Goal: Information Seeking & Learning: Learn about a topic

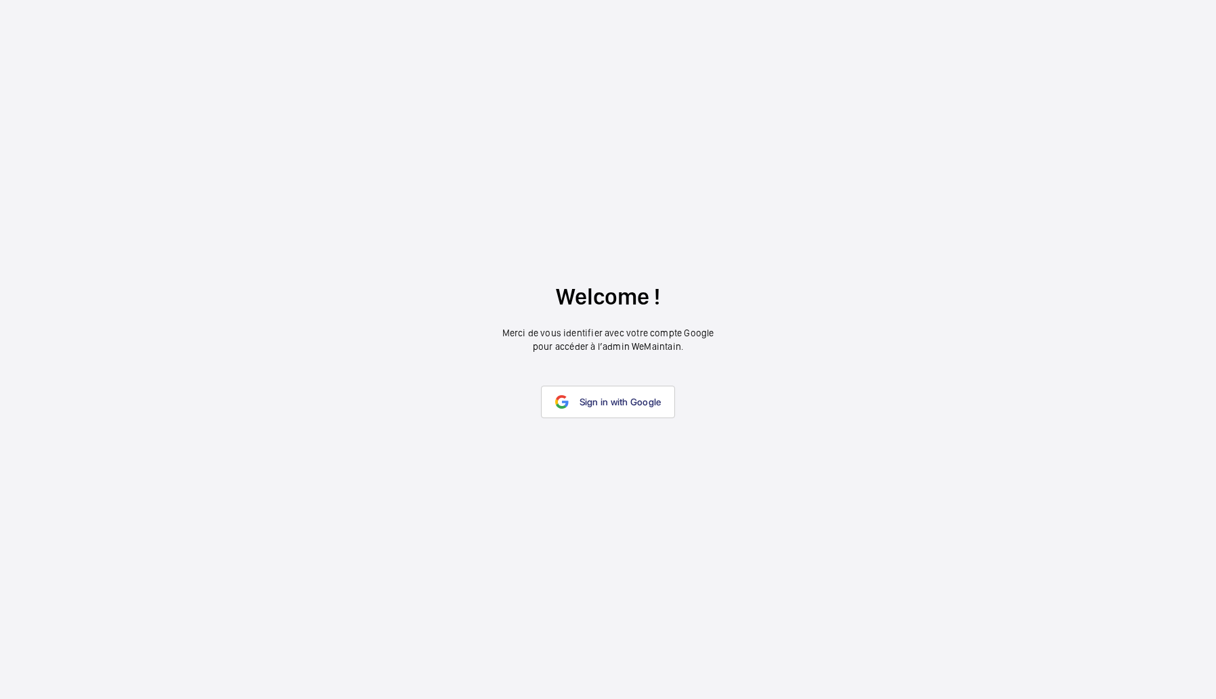
click at [598, 419] on wm-front-google-login "Welcome ! Merci de vous identifier avec votre compte Google pour accéder à l’ad…" at bounding box center [608, 349] width 1216 height 699
click at [607, 402] on span "Sign in with Google" at bounding box center [620, 402] width 82 height 11
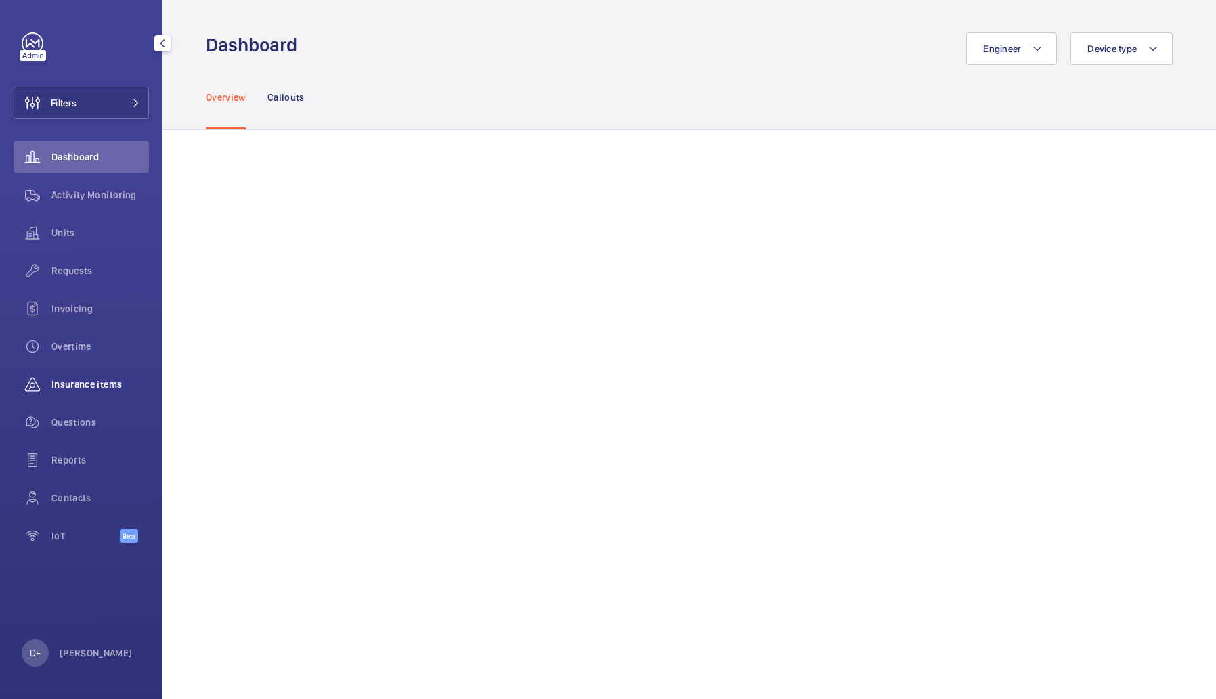
click at [92, 374] on div "Insurance items" at bounding box center [81, 384] width 135 height 32
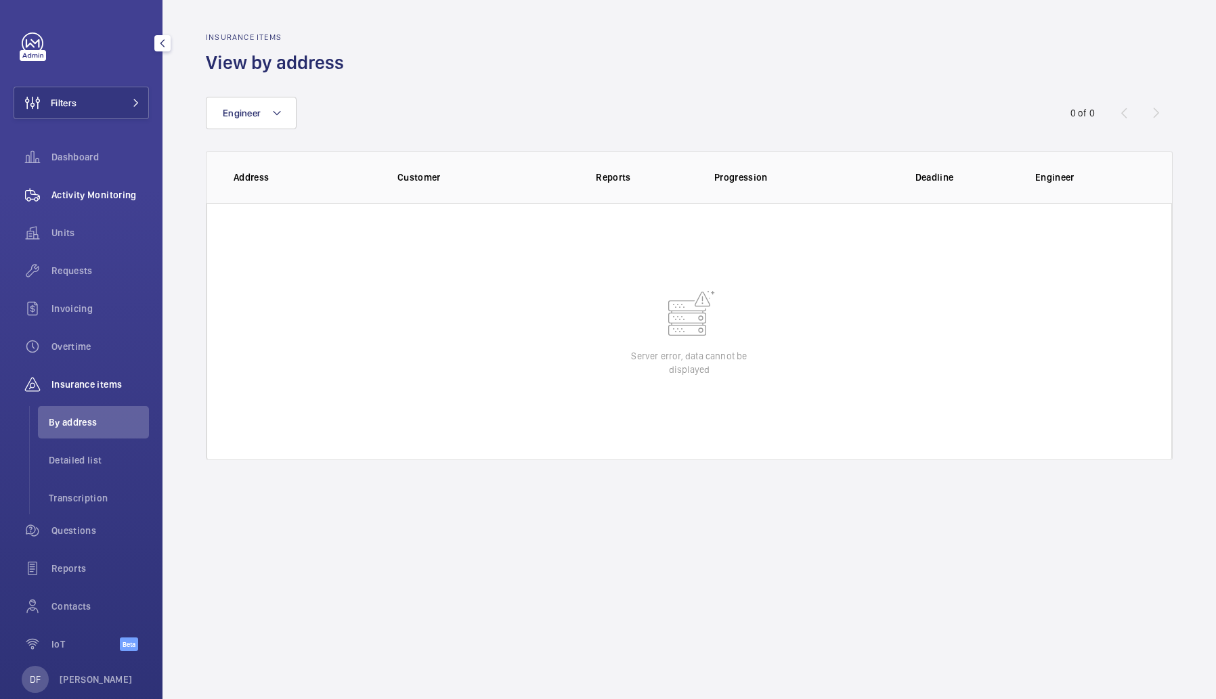
click at [128, 205] on div "Activity Monitoring" at bounding box center [81, 195] width 135 height 32
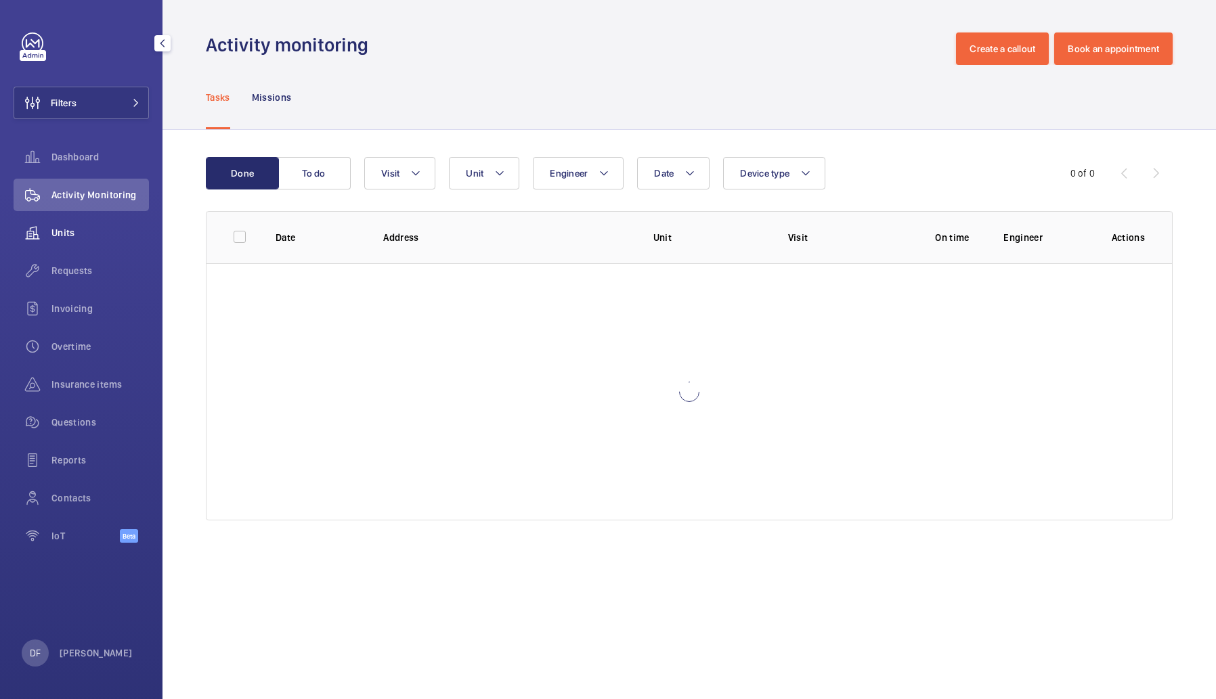
click at [116, 229] on span "Units" at bounding box center [99, 233] width 97 height 14
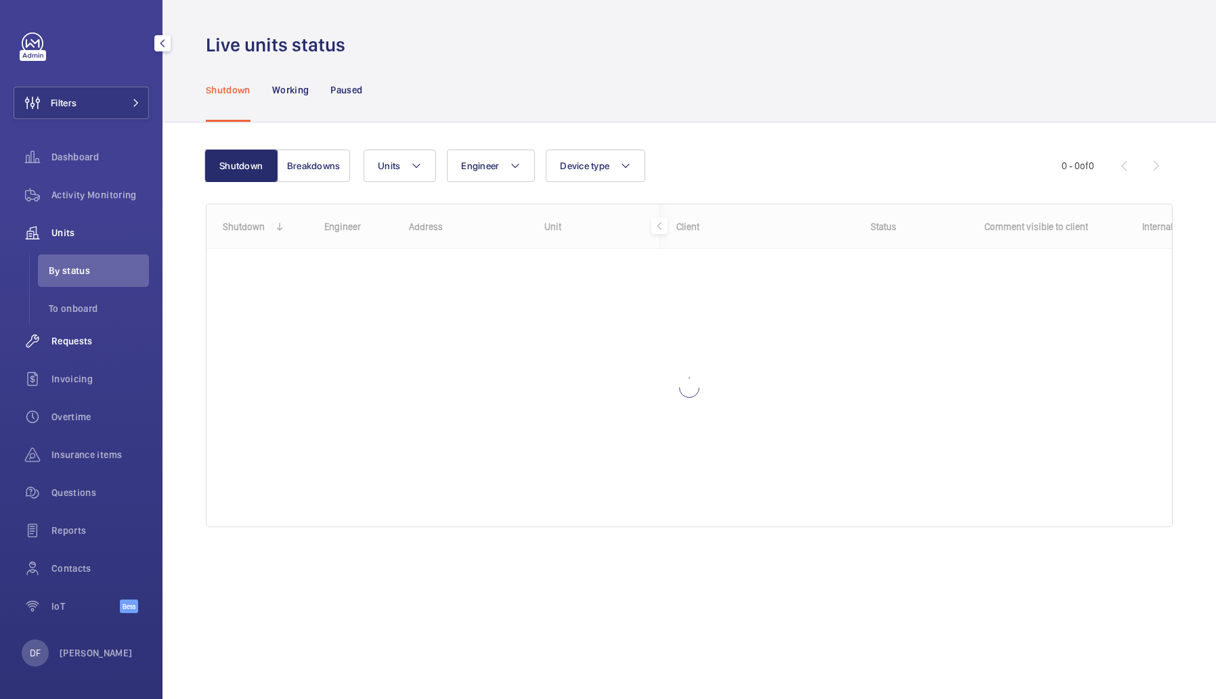
click at [70, 353] on div "Requests" at bounding box center [81, 341] width 135 height 32
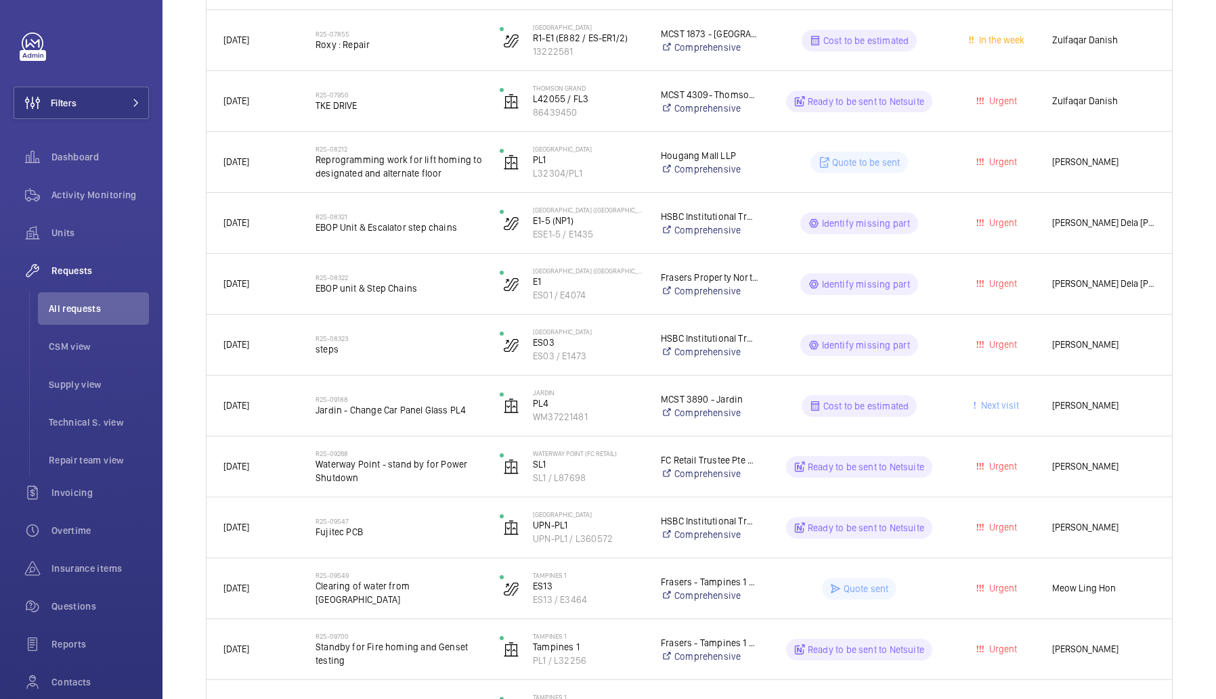
scroll to position [995, 0]
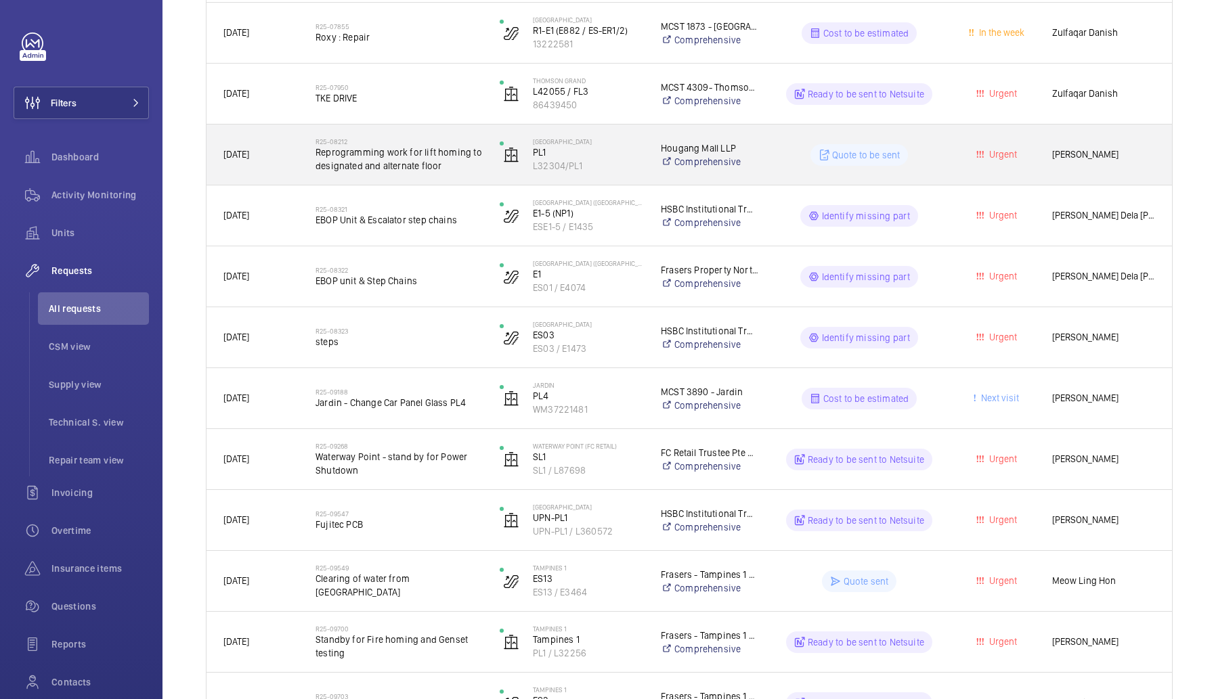
click at [451, 173] on div "R25-08212 Reprogramming work for lift homing to designated and alternate floor" at bounding box center [398, 154] width 167 height 39
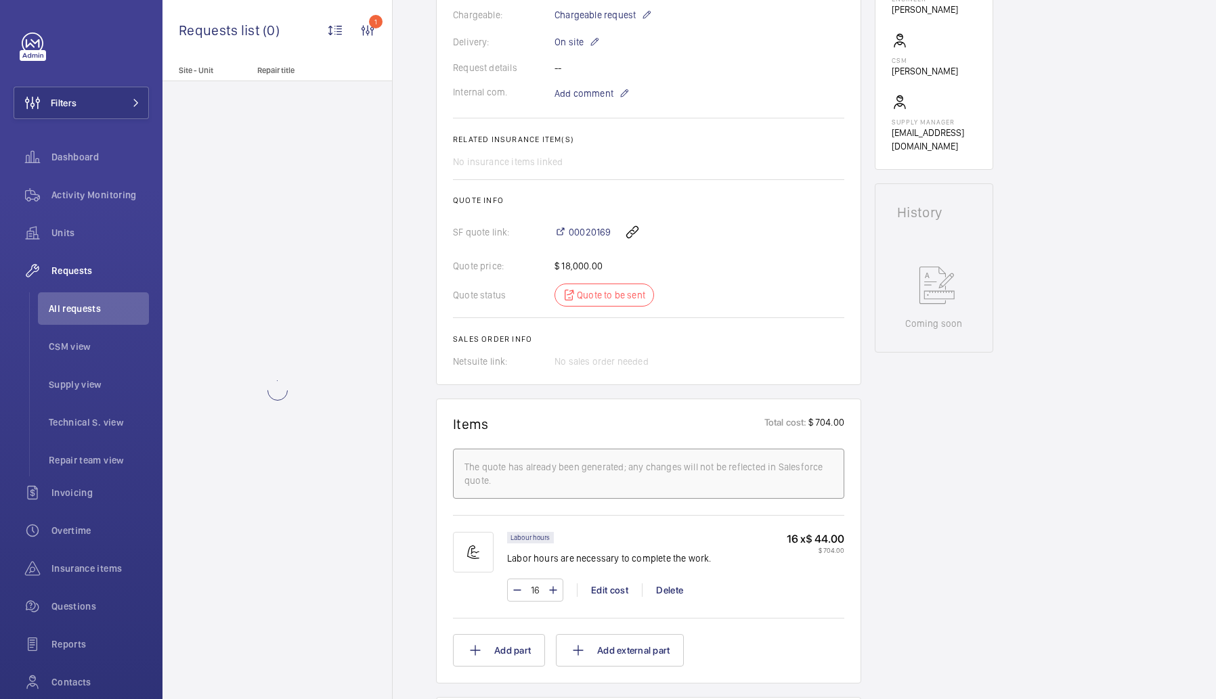
scroll to position [435, 0]
drag, startPoint x: 462, startPoint y: 152, endPoint x: 601, endPoint y: 171, distance: 140.7
click at [601, 171] on wm-front-card-body "A repair request was created on [DATE] to reprogram a lift's homing to designat…" at bounding box center [648, 72] width 391 height 598
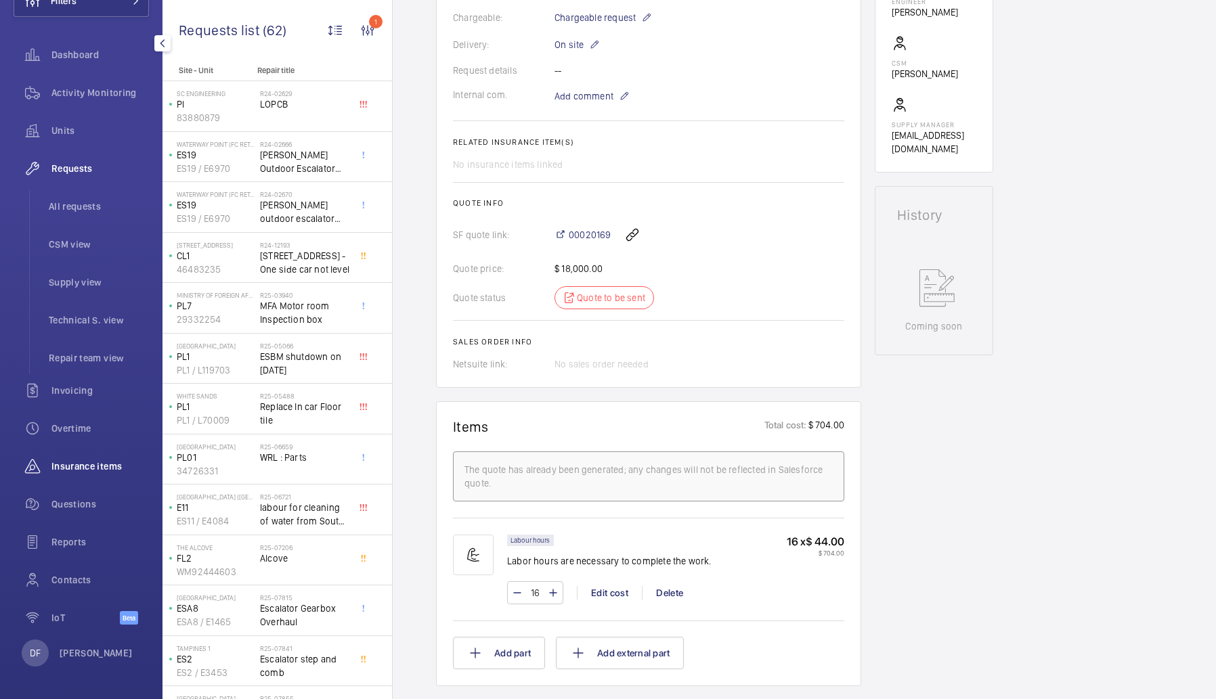
click at [97, 475] on div "Insurance items" at bounding box center [81, 466] width 135 height 32
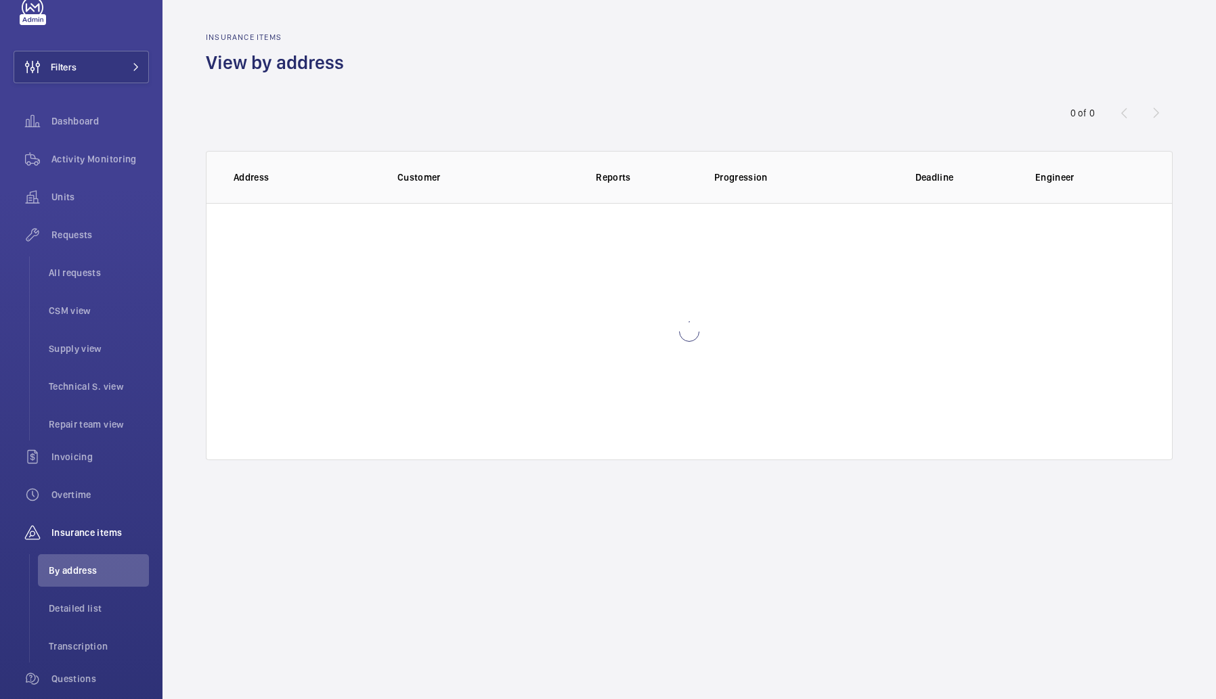
scroll to position [26, 0]
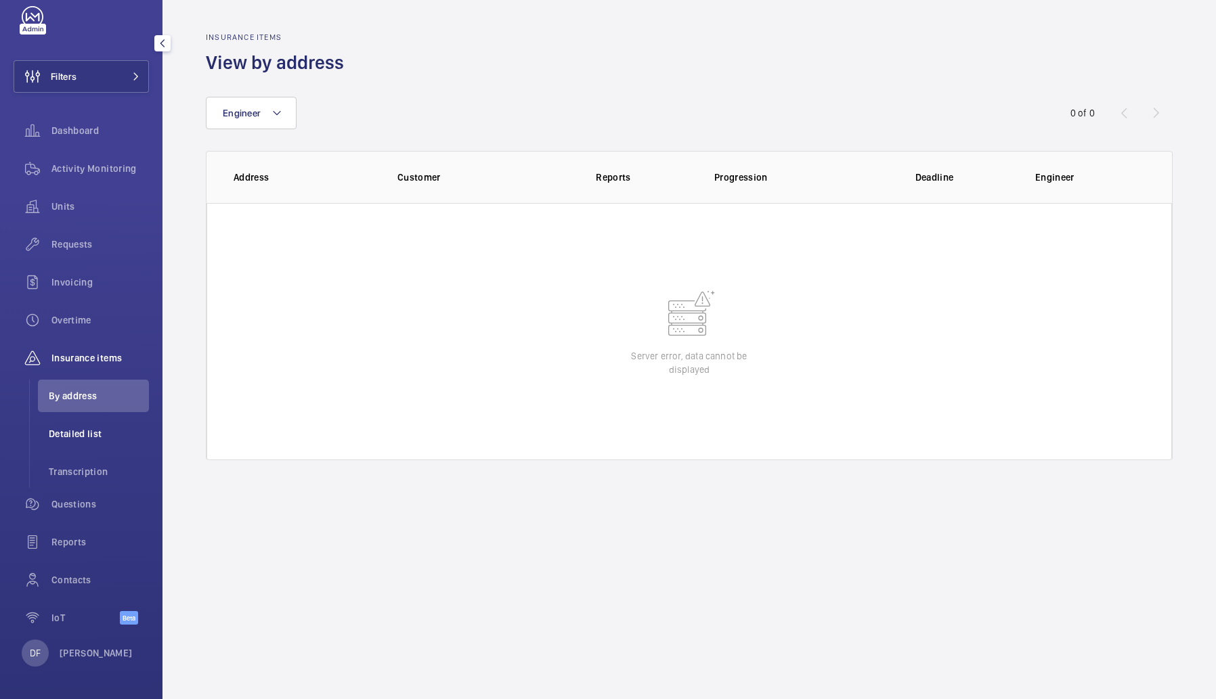
click at [108, 435] on span "Detailed list" at bounding box center [99, 434] width 100 height 14
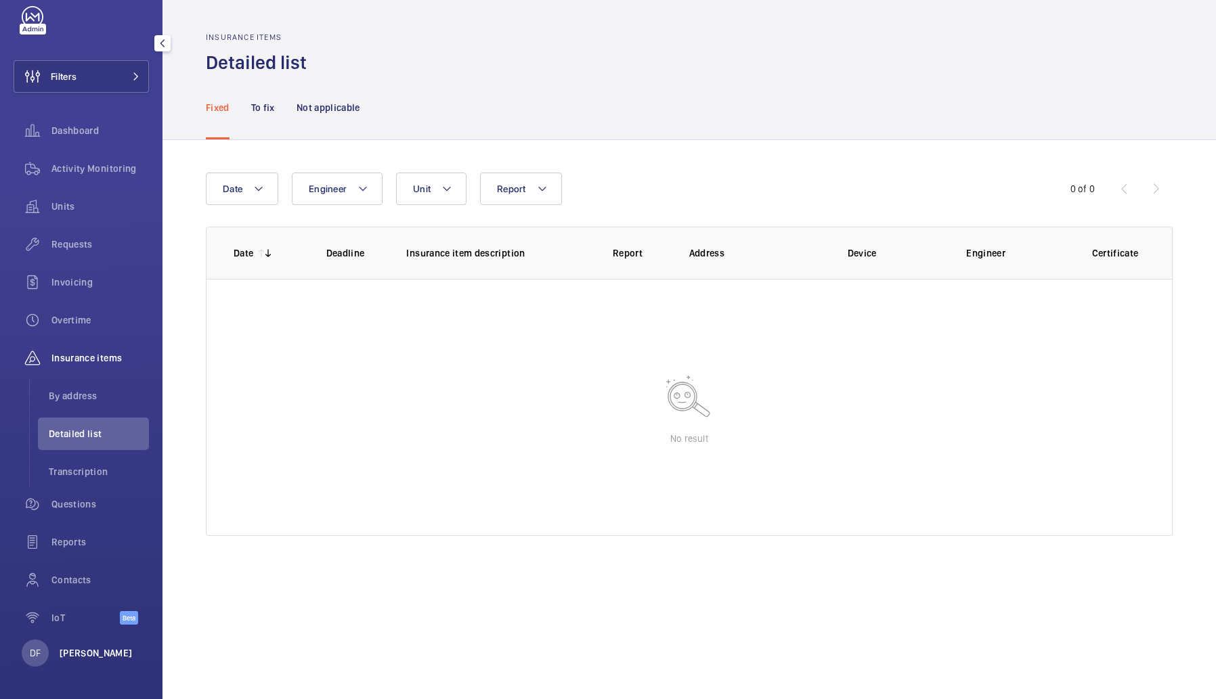
click at [76, 659] on p "[PERSON_NAME]" at bounding box center [96, 653] width 73 height 14
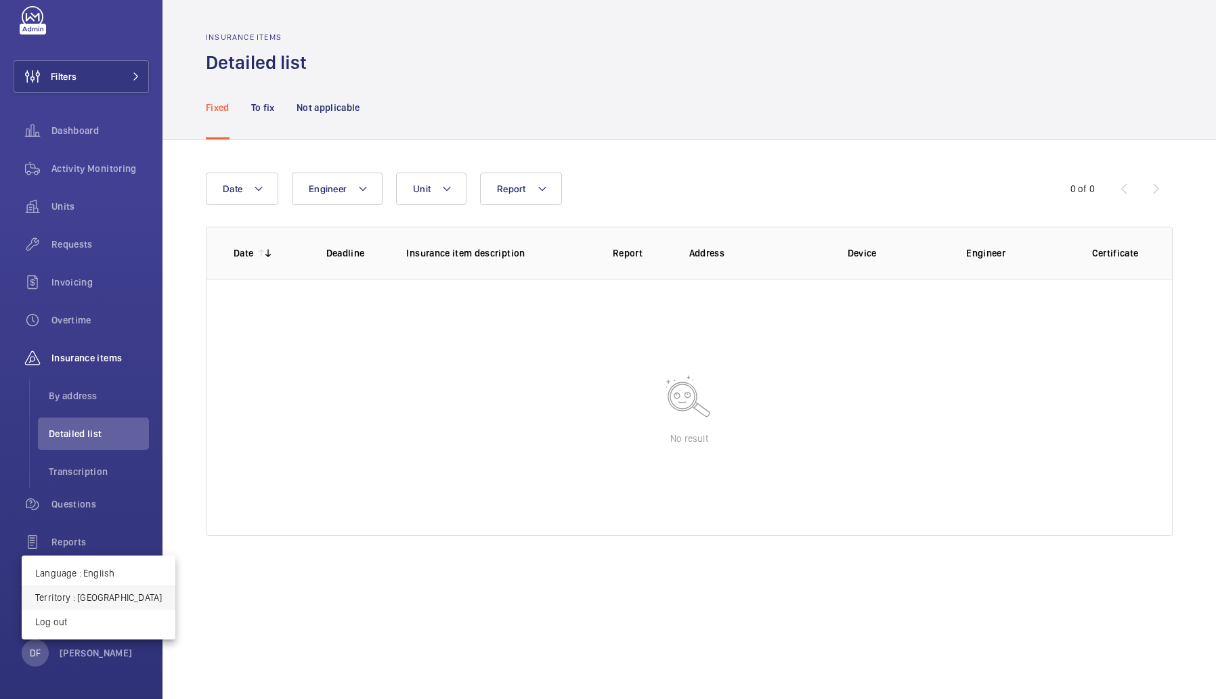
click at [110, 599] on p "Territory : [GEOGRAPHIC_DATA]" at bounding box center [98, 598] width 127 height 14
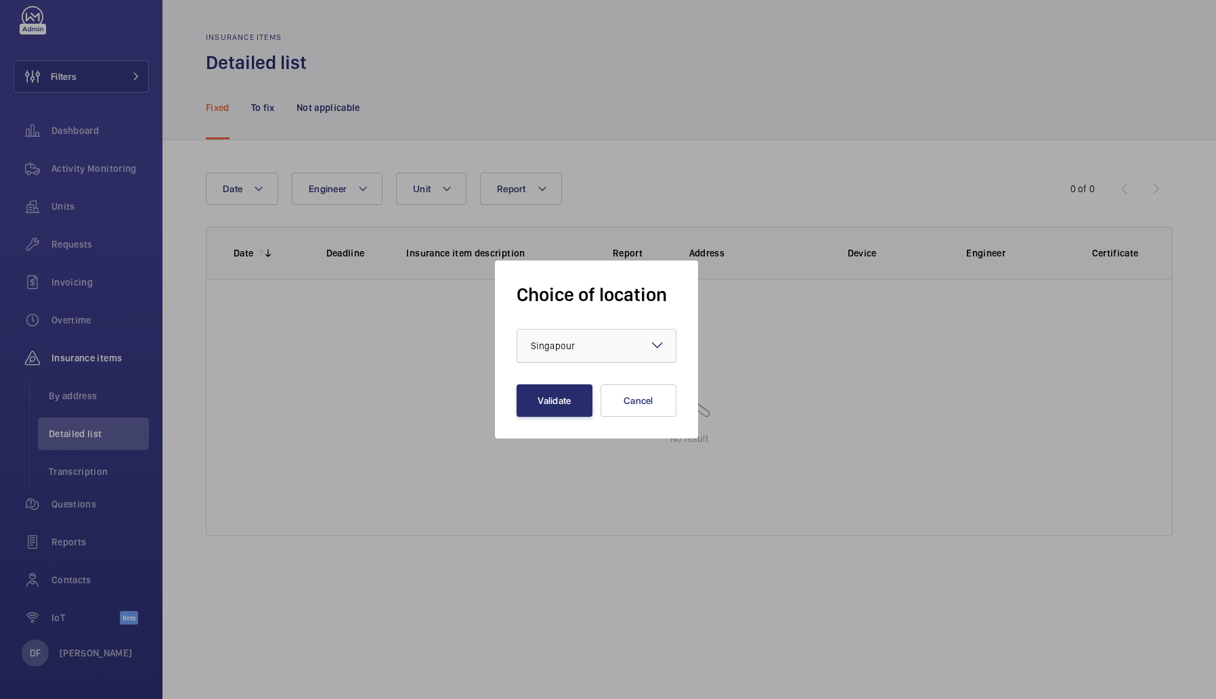
click at [643, 356] on div at bounding box center [596, 346] width 158 height 32
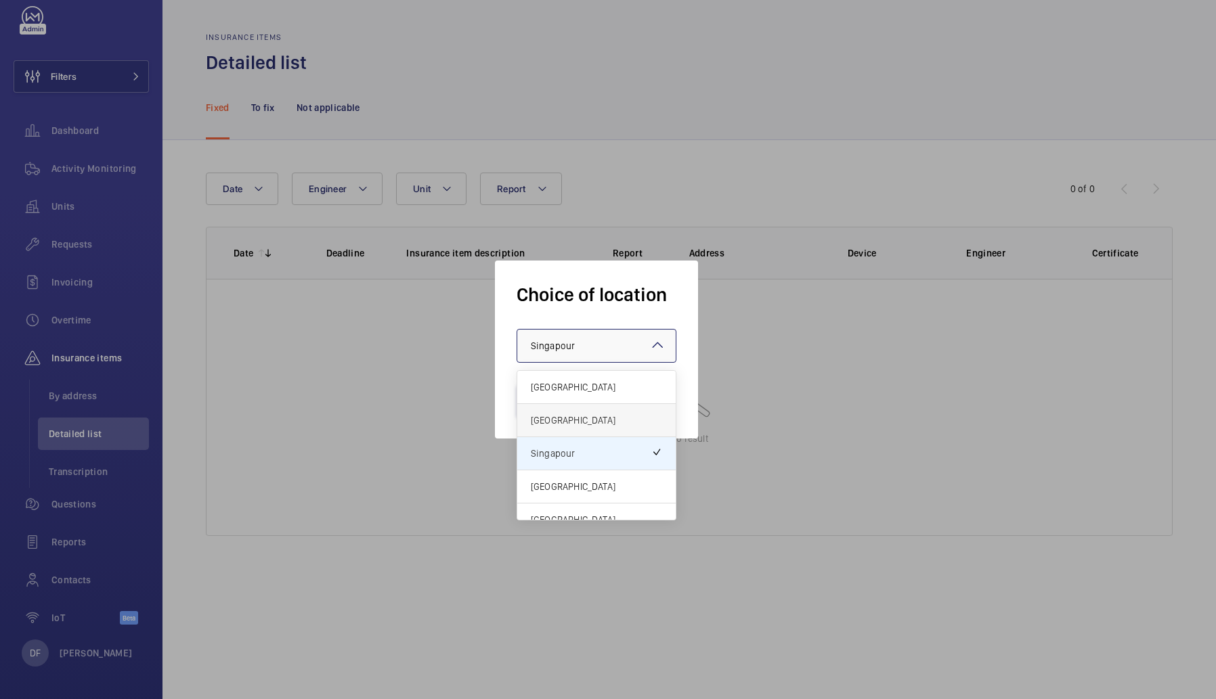
click at [615, 422] on span "[GEOGRAPHIC_DATA]" at bounding box center [596, 421] width 131 height 14
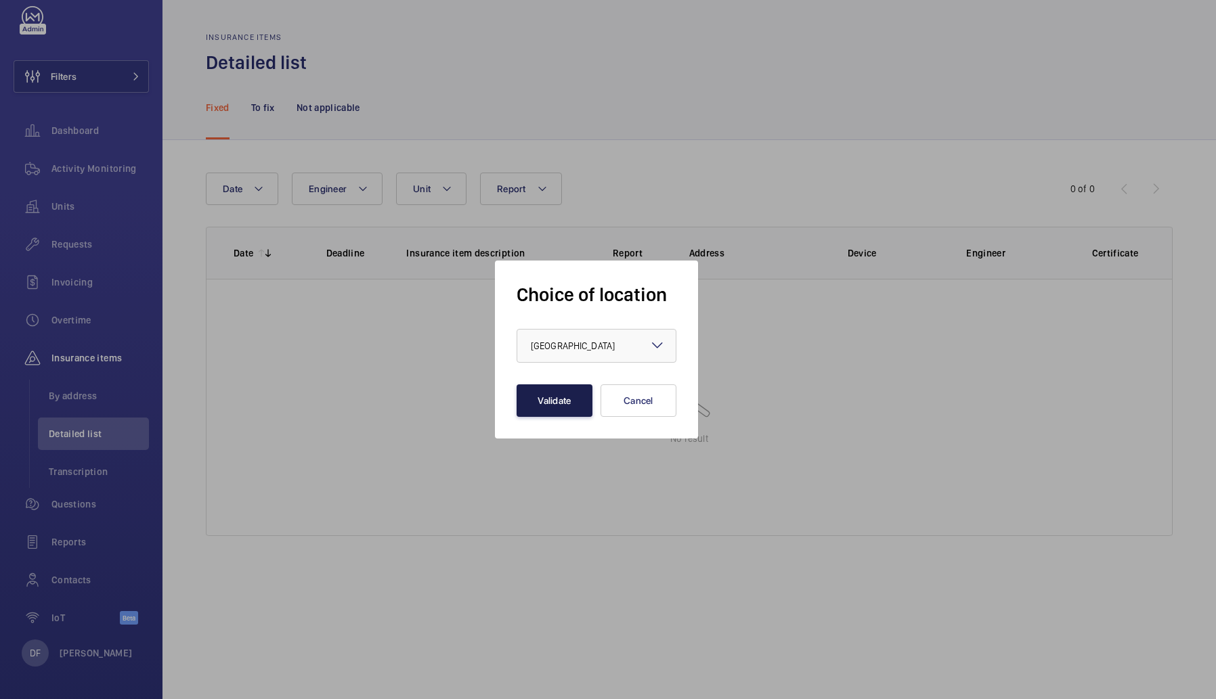
click at [561, 401] on button "Validate" at bounding box center [554, 400] width 76 height 32
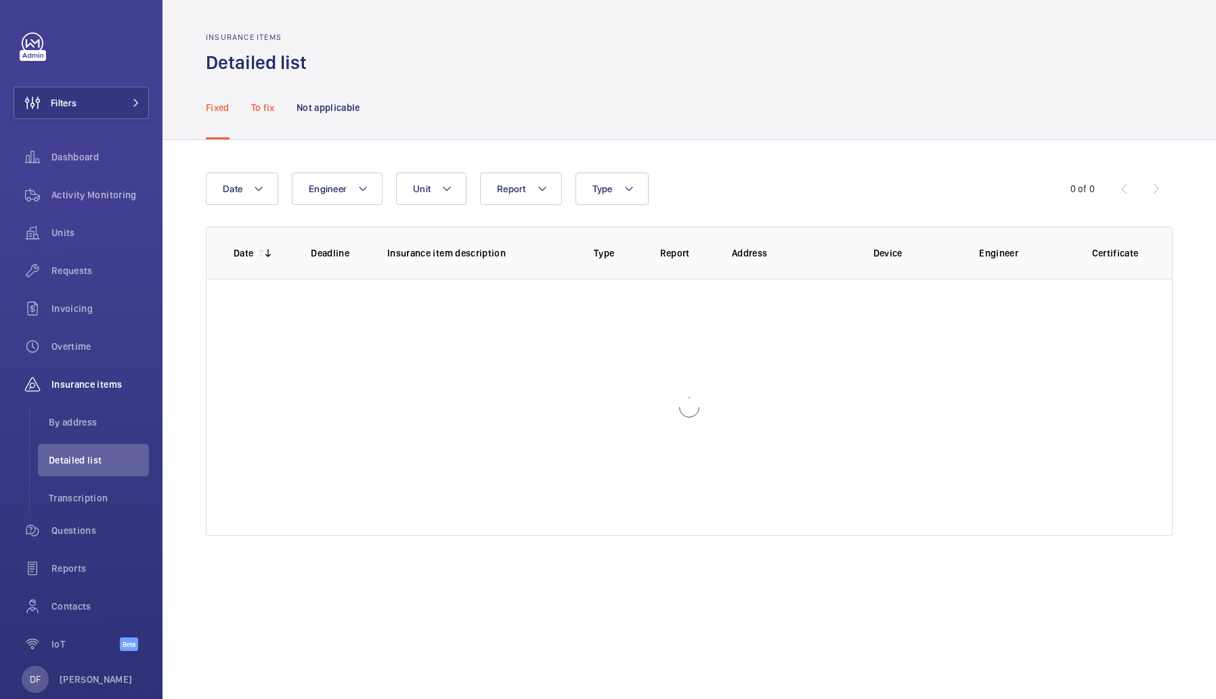
click at [268, 111] on p "To fix" at bounding box center [263, 108] width 24 height 14
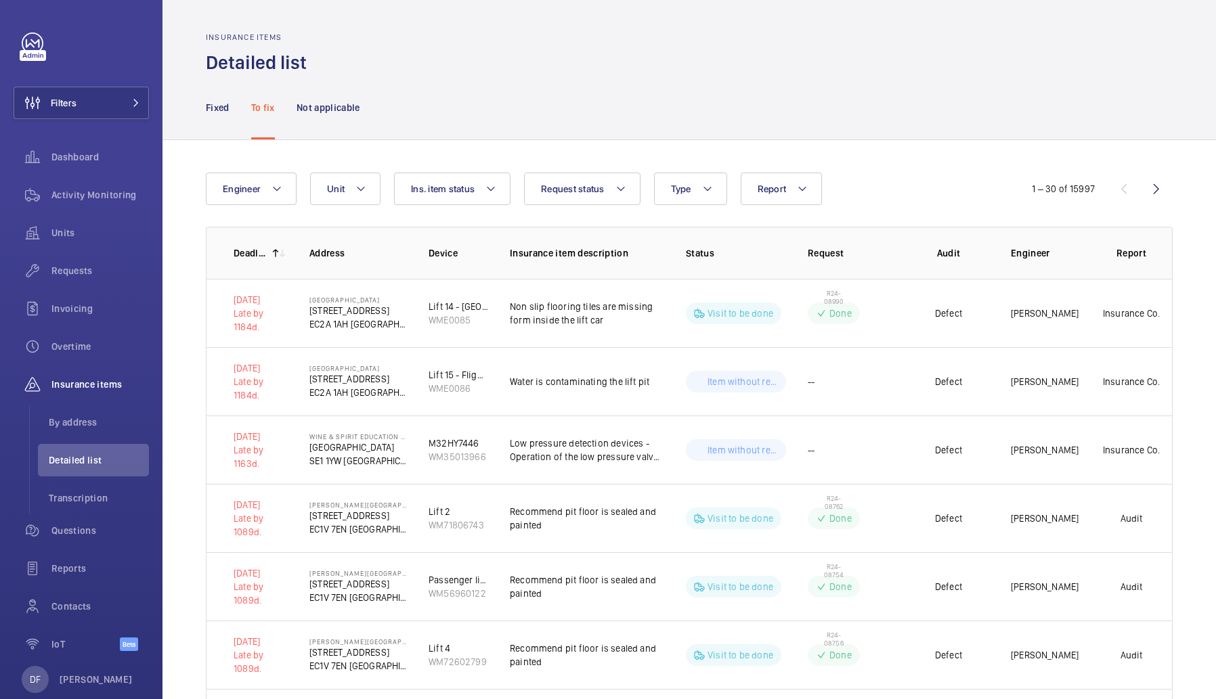
click at [605, 195] on button "Request status" at bounding box center [582, 189] width 116 height 32
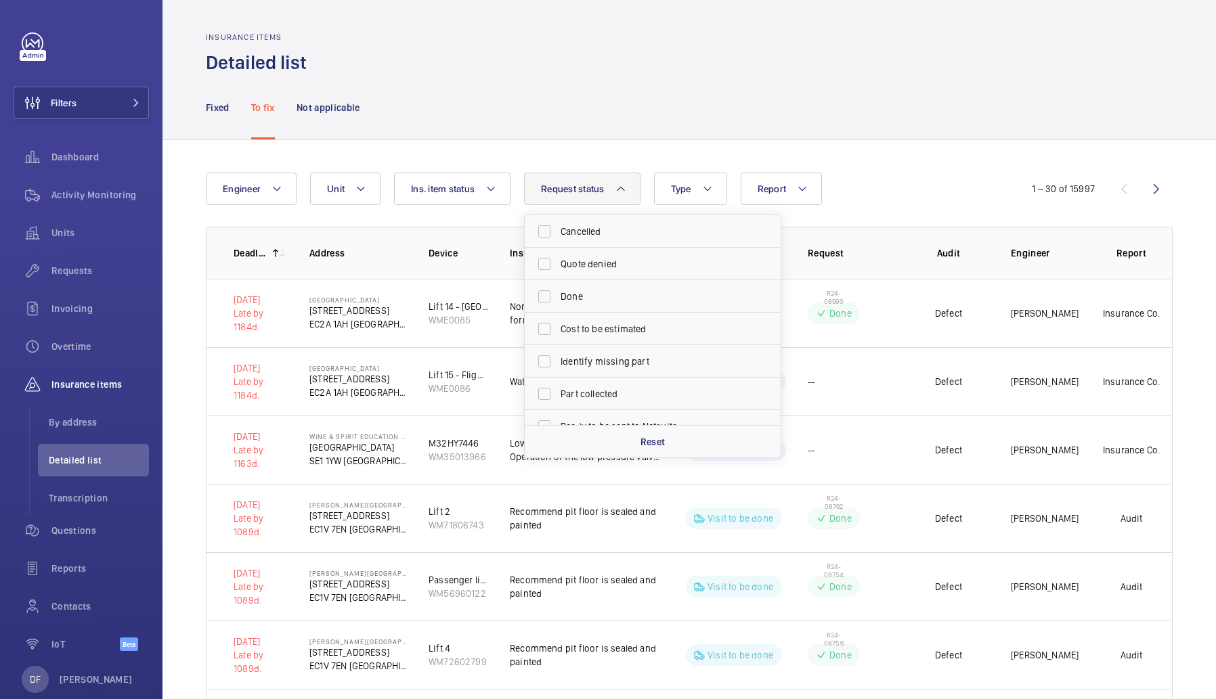
click at [879, 180] on div "Engineer Unit Report Request status Cancelled Quote denied Done Cost to be esti…" at bounding box center [608, 189] width 804 height 32
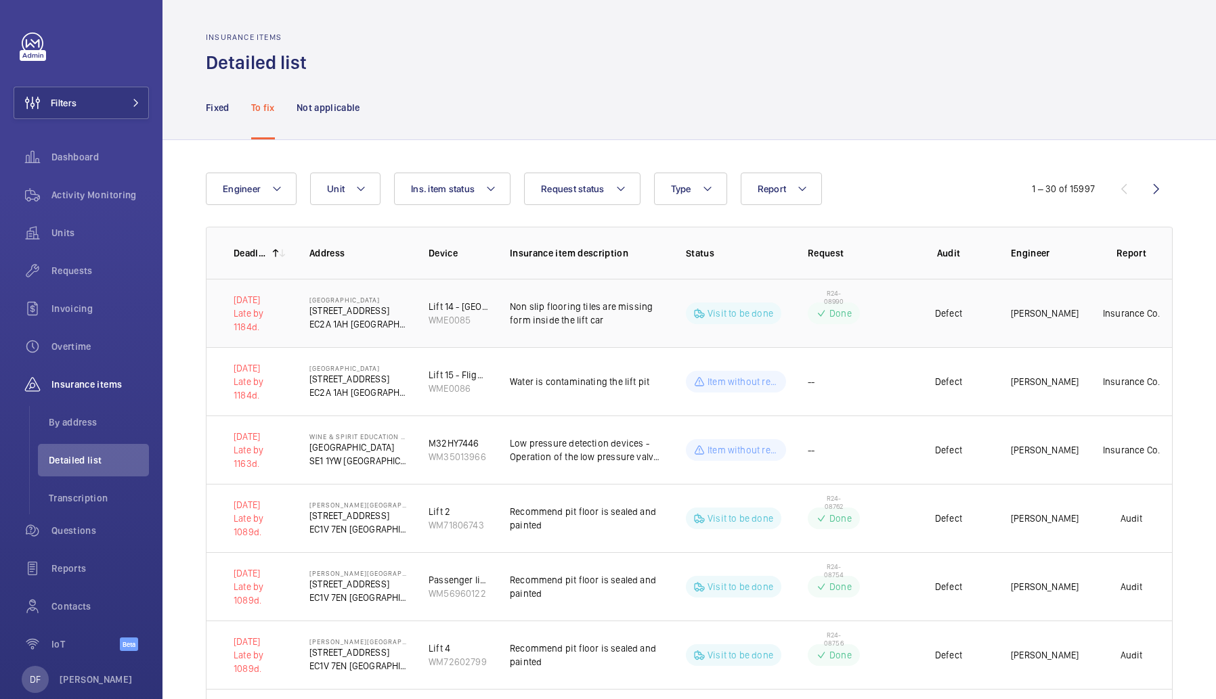
click at [771, 342] on td "Visit to be done" at bounding box center [725, 313] width 122 height 68
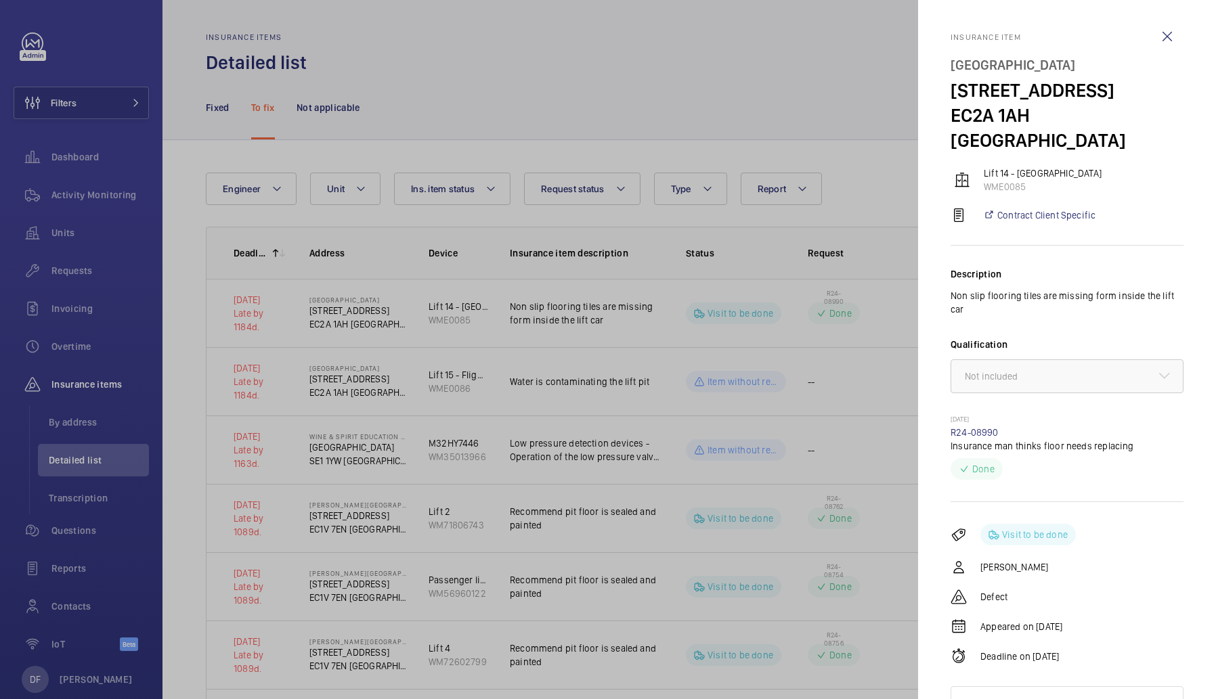
click at [968, 439] on p "Insurance man thinks floor needs replacing" at bounding box center [1066, 446] width 233 height 14
click at [968, 427] on link "R24-08990" at bounding box center [974, 432] width 48 height 11
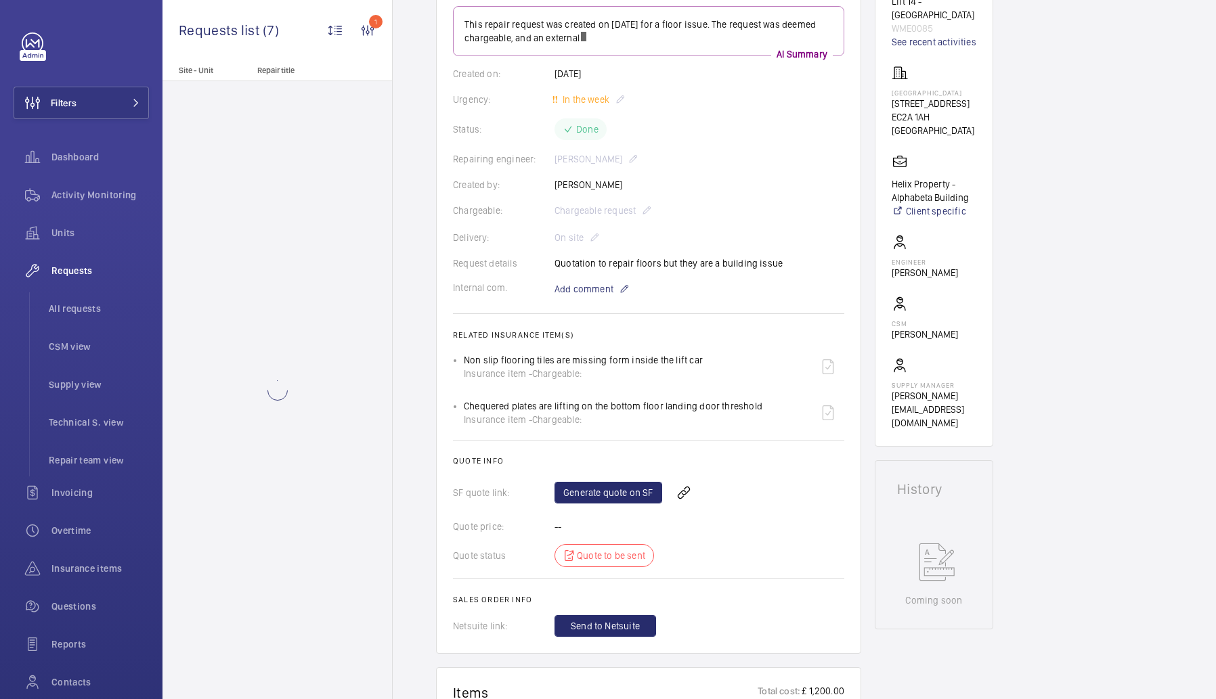
scroll to position [182, 0]
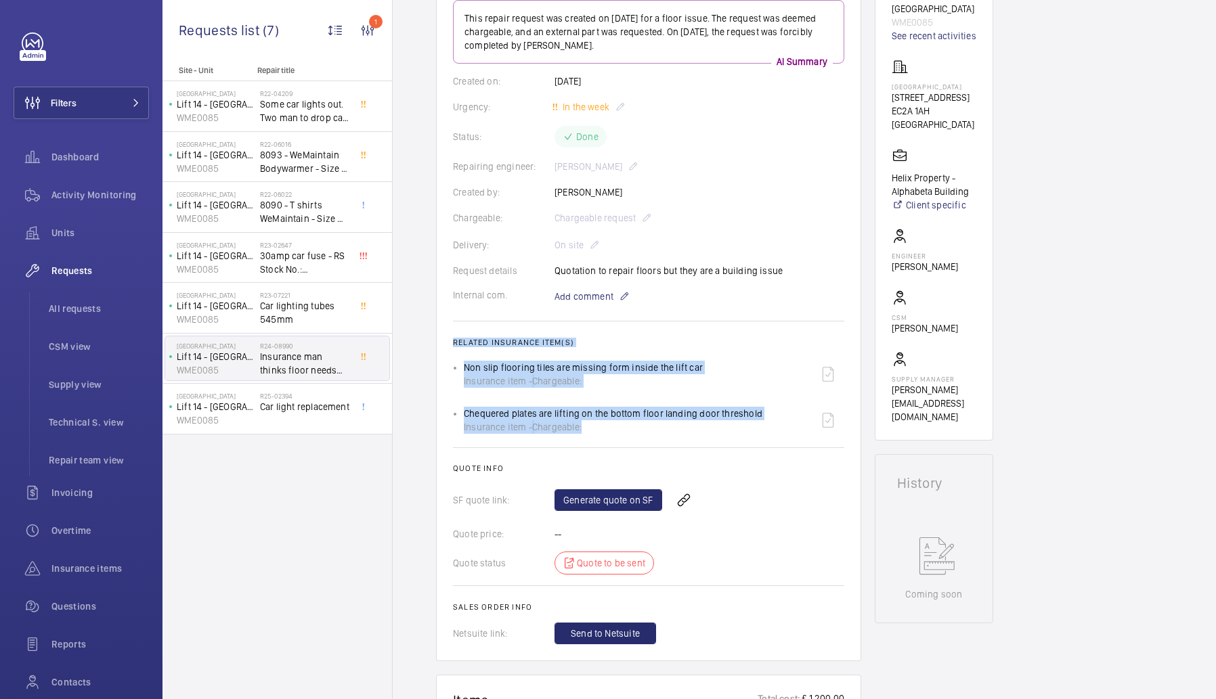
drag, startPoint x: 515, startPoint y: 337, endPoint x: 759, endPoint y: 426, distance: 259.9
click at [759, 426] on wm-front-card-body "This repair request was created on 2024-08-30 for a floor issue. The request wa…" at bounding box center [648, 322] width 391 height 644
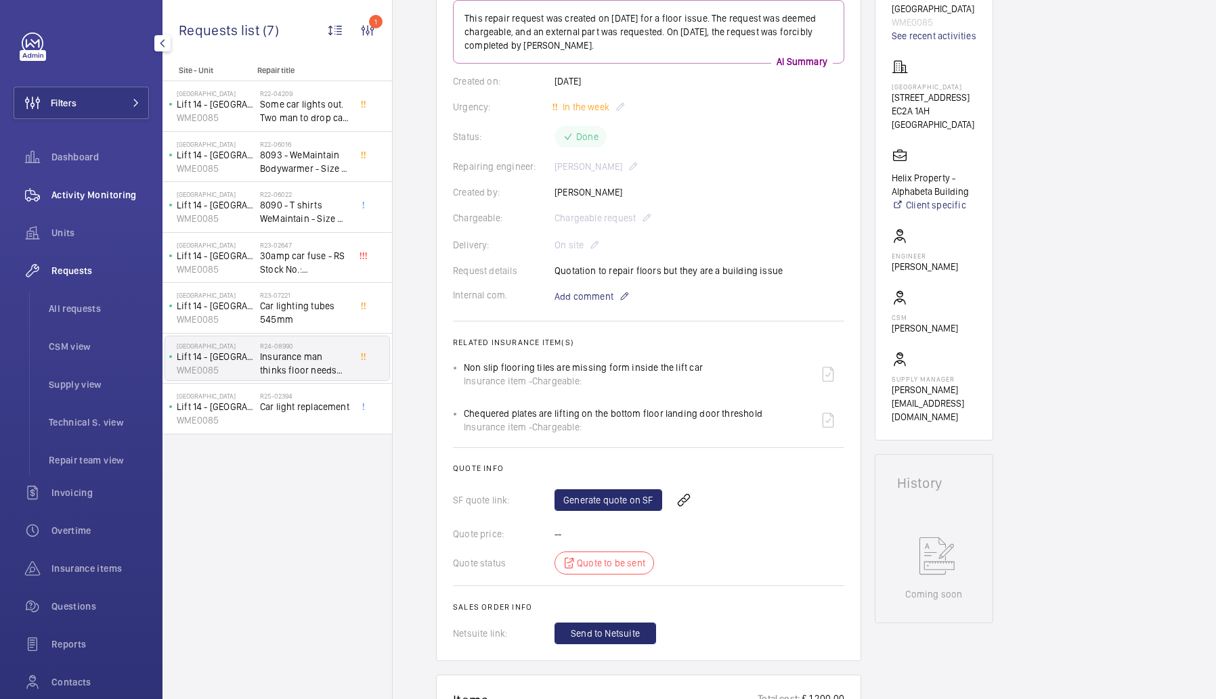
click at [74, 187] on div "Activity Monitoring" at bounding box center [81, 195] width 135 height 32
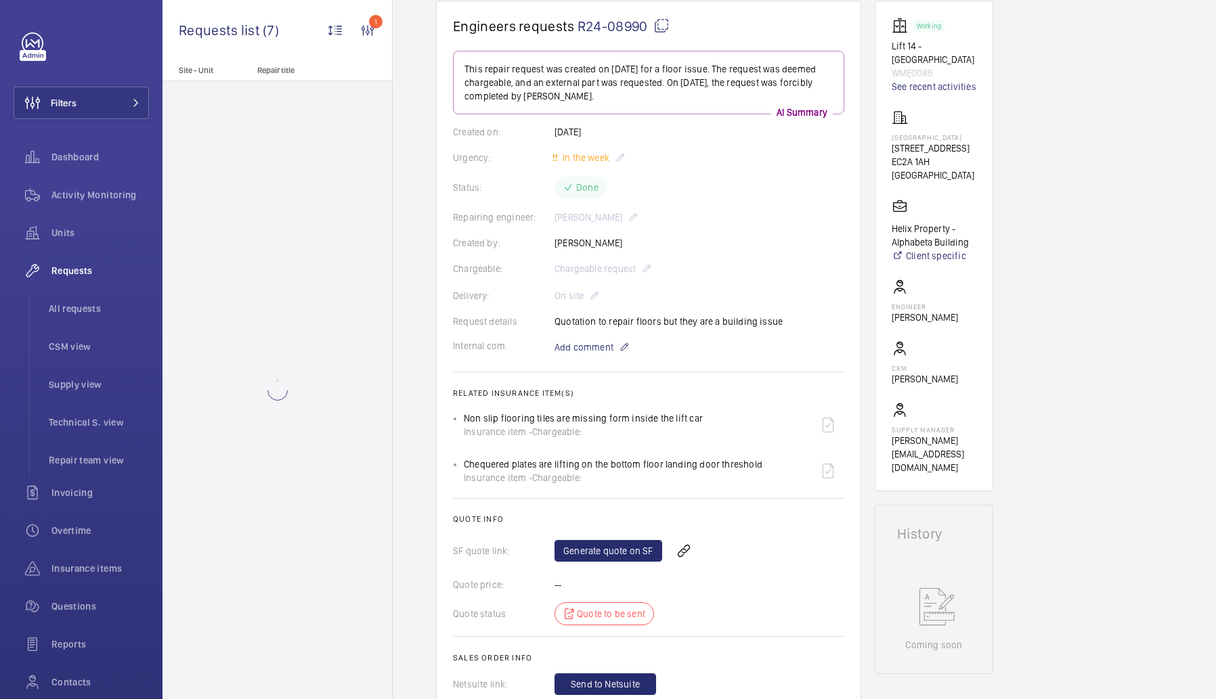
scroll to position [146, 0]
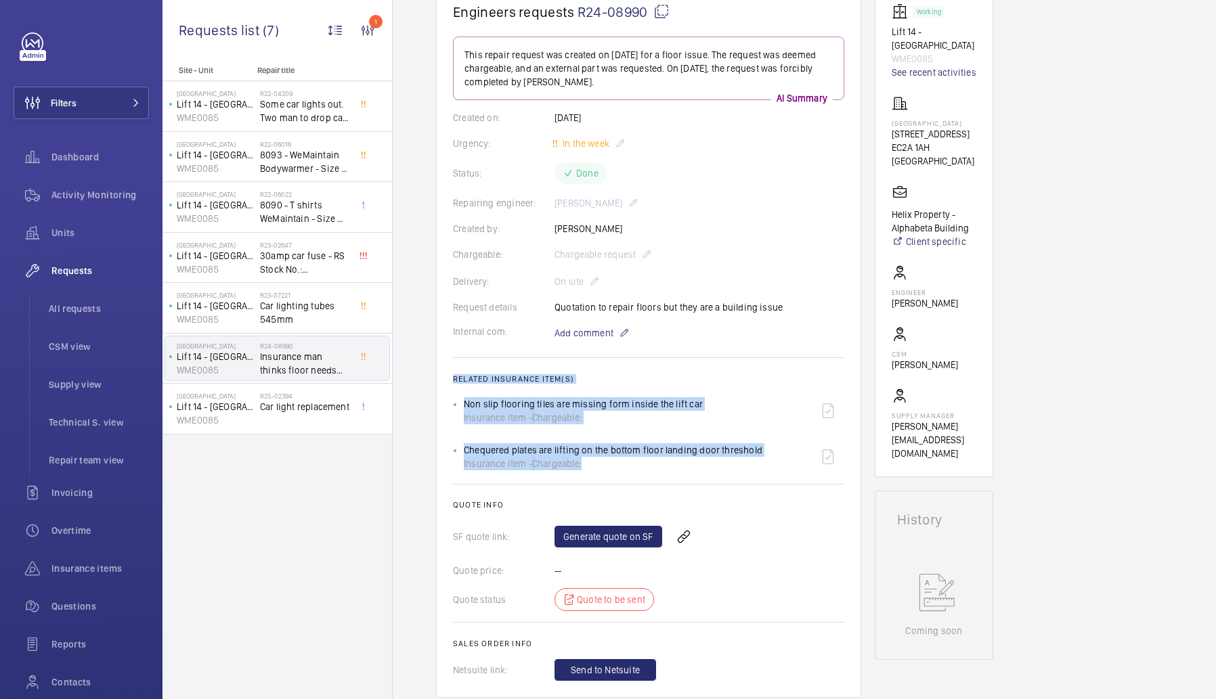
drag, startPoint x: 452, startPoint y: 372, endPoint x: 625, endPoint y: 467, distance: 197.2
click at [625, 467] on wm-front-card "Engineers requests R24-08990 This repair request was created on 2024-08-30 for …" at bounding box center [648, 341] width 425 height 711
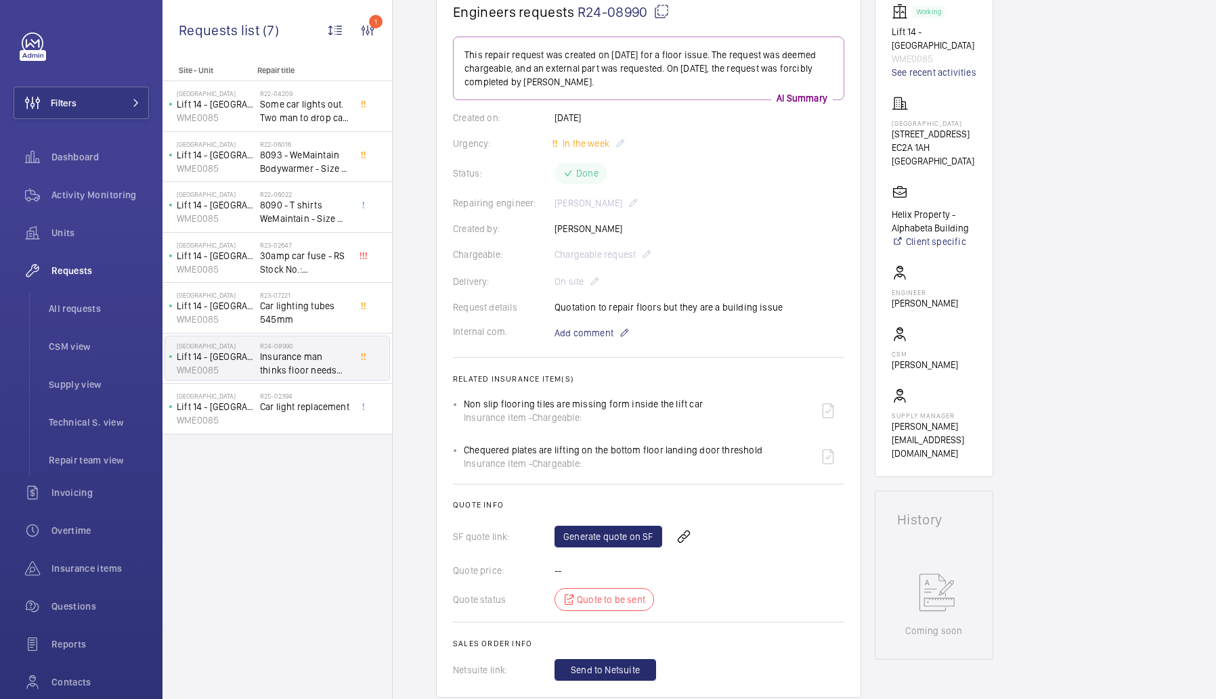
click at [543, 391] on wm-front-card-body "This repair request was created on 2024-08-30 for a floor issue. The request wa…" at bounding box center [648, 359] width 391 height 644
drag, startPoint x: 455, startPoint y: 382, endPoint x: 610, endPoint y: 420, distance: 159.6
click at [610, 420] on wm-front-card-body "This repair request was created on 2024-08-30 for a floor issue. The request wa…" at bounding box center [648, 359] width 391 height 644
click at [60, 272] on span "Requests" at bounding box center [99, 271] width 97 height 14
click at [98, 167] on div "Dashboard" at bounding box center [81, 157] width 135 height 32
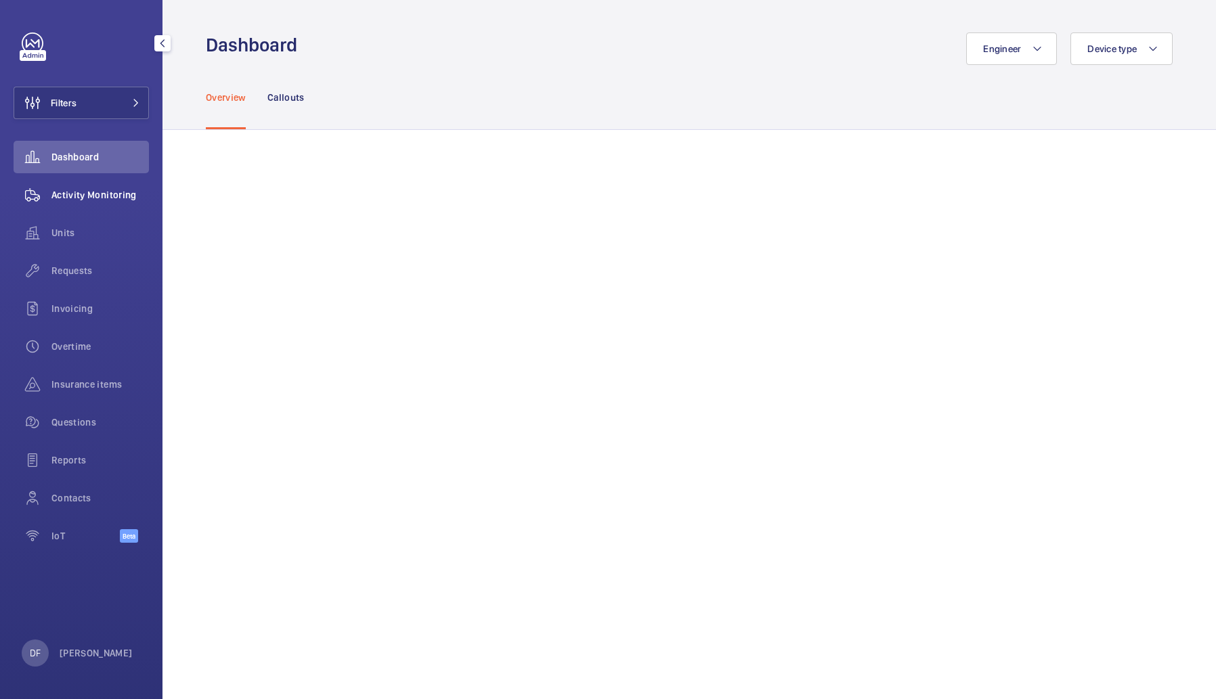
click at [126, 202] on div "Activity Monitoring" at bounding box center [81, 195] width 135 height 32
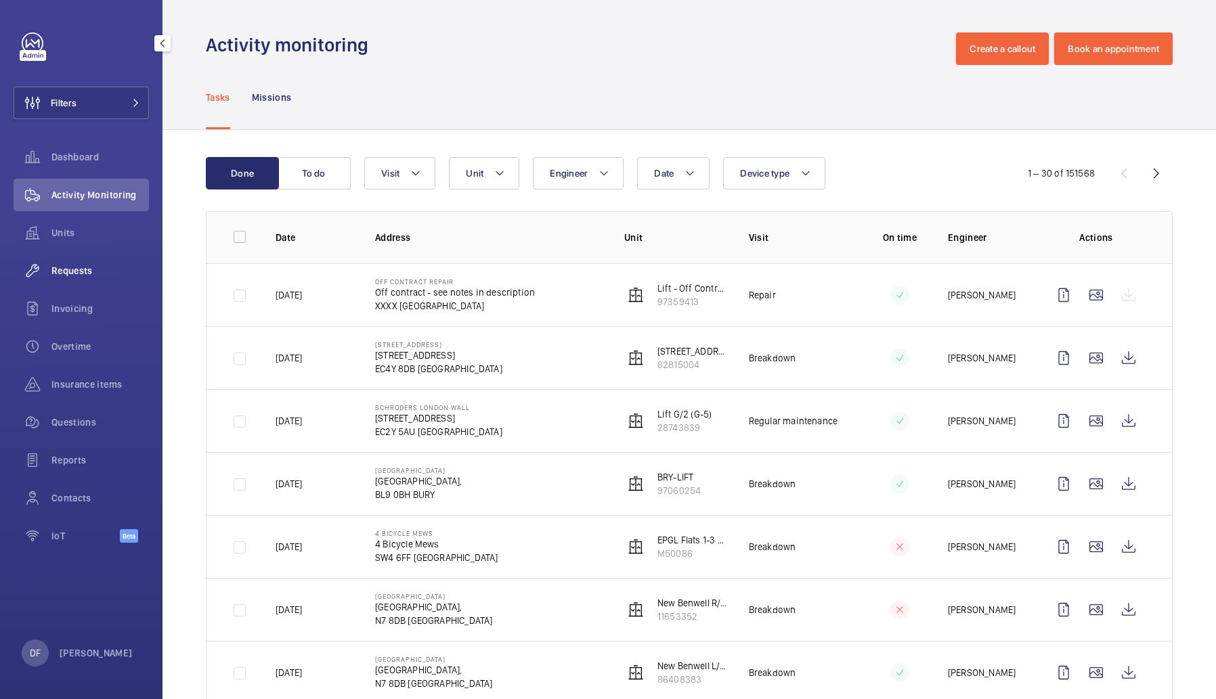
click at [65, 267] on span "Requests" at bounding box center [99, 271] width 97 height 14
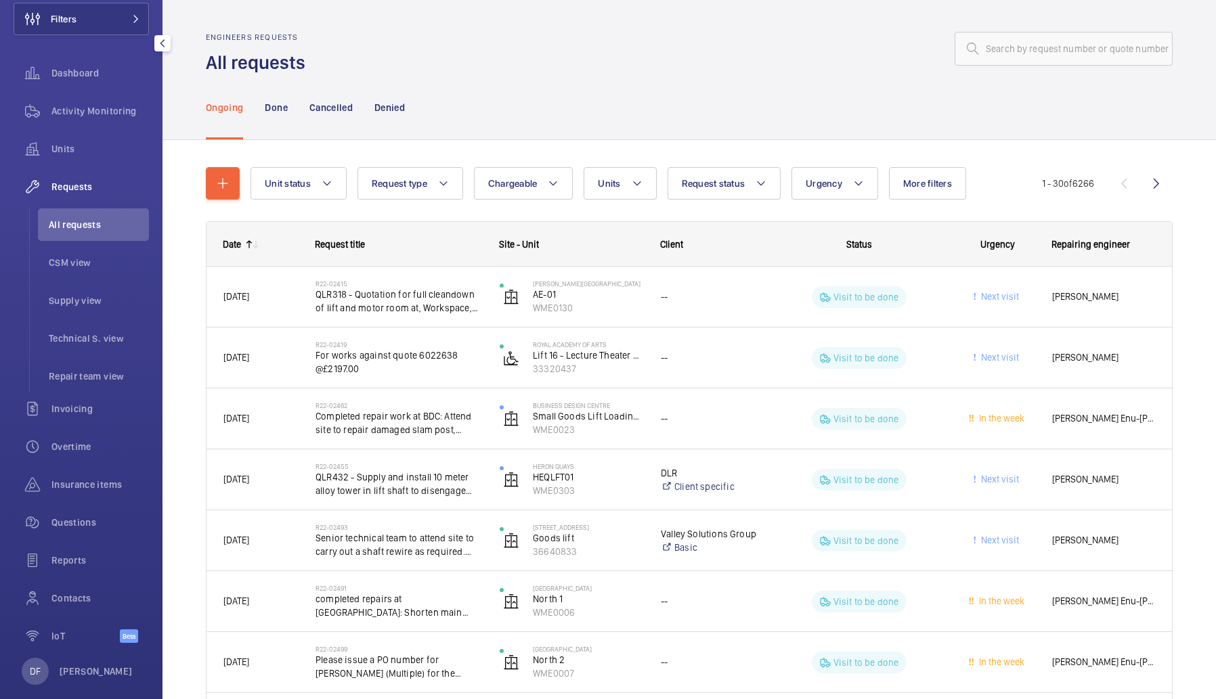
scroll to position [102, 0]
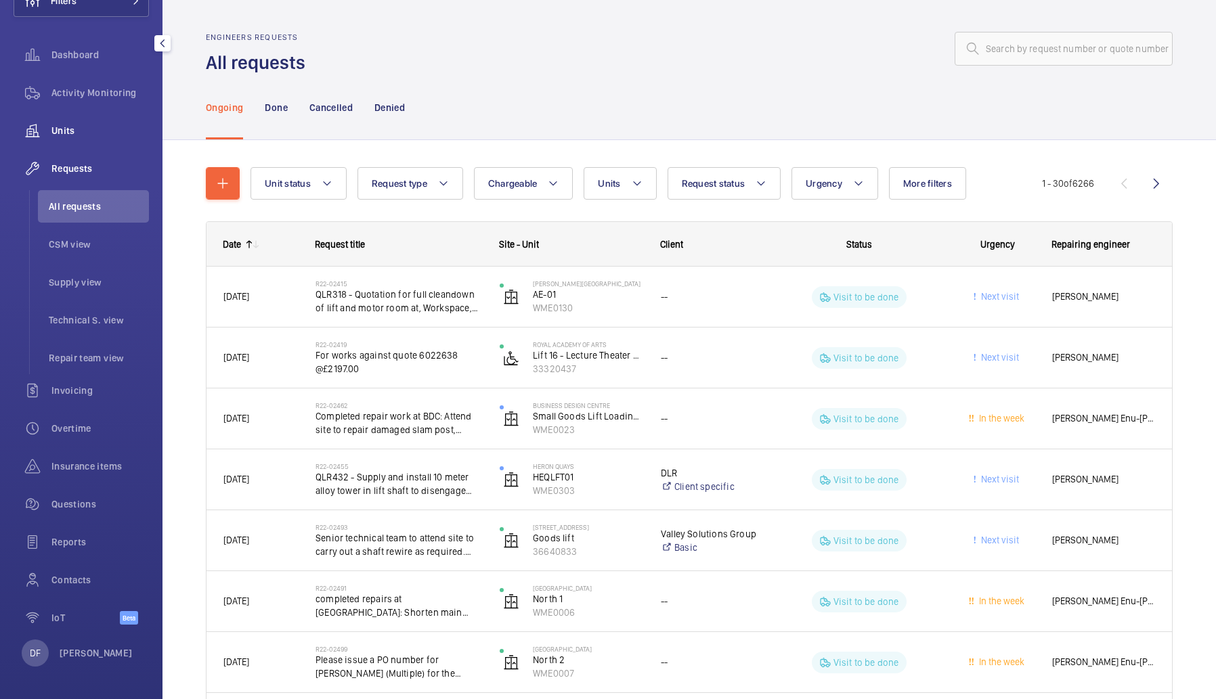
click at [97, 146] on div "Units" at bounding box center [81, 130] width 135 height 32
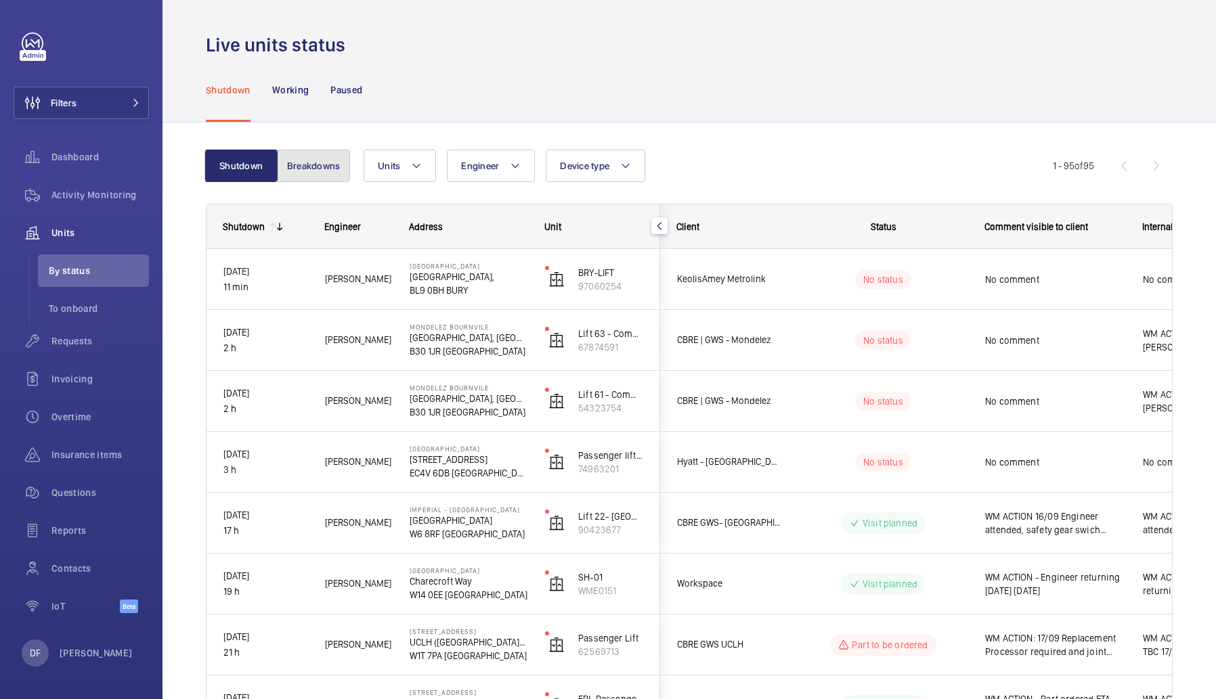
click at [313, 166] on button "Breakdowns" at bounding box center [313, 166] width 73 height 32
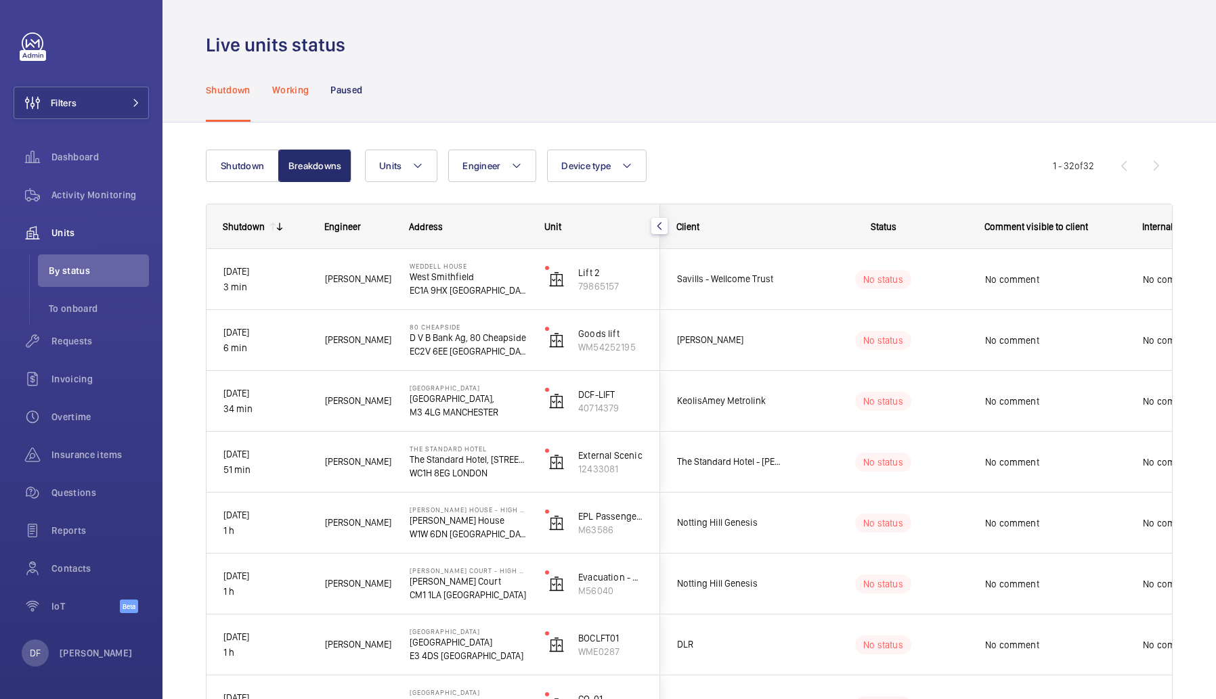
click at [295, 91] on p "Working" at bounding box center [290, 90] width 37 height 14
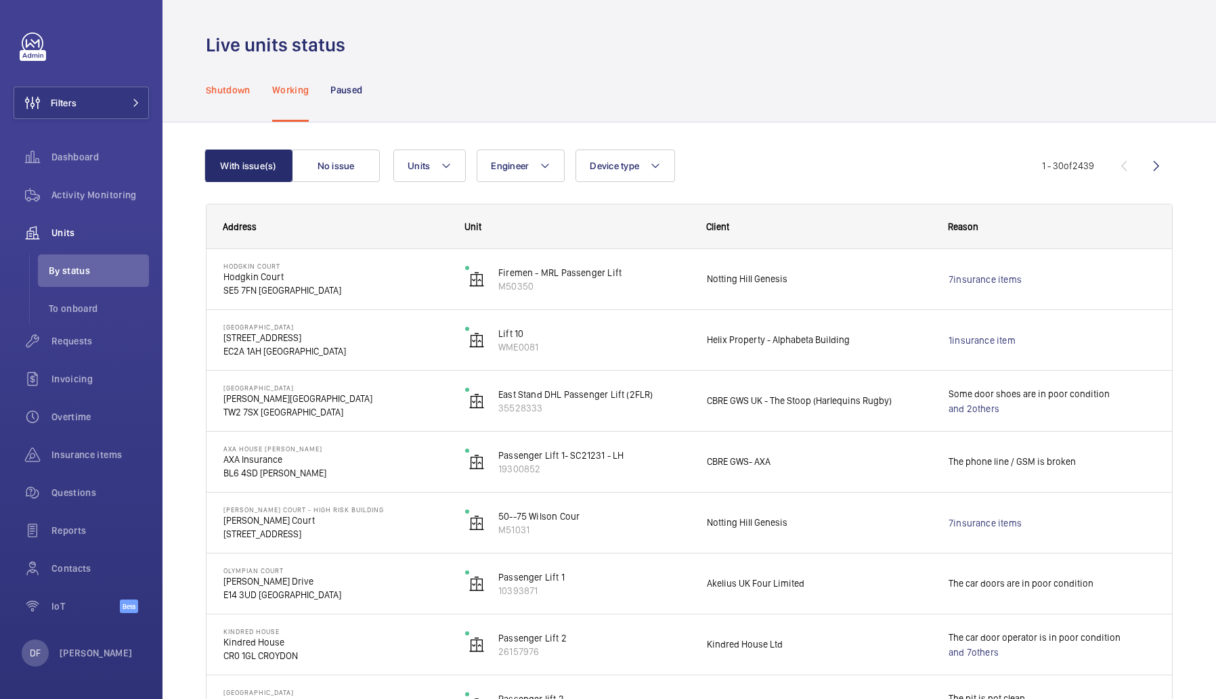
click at [244, 94] on p "Shutdown" at bounding box center [228, 90] width 45 height 14
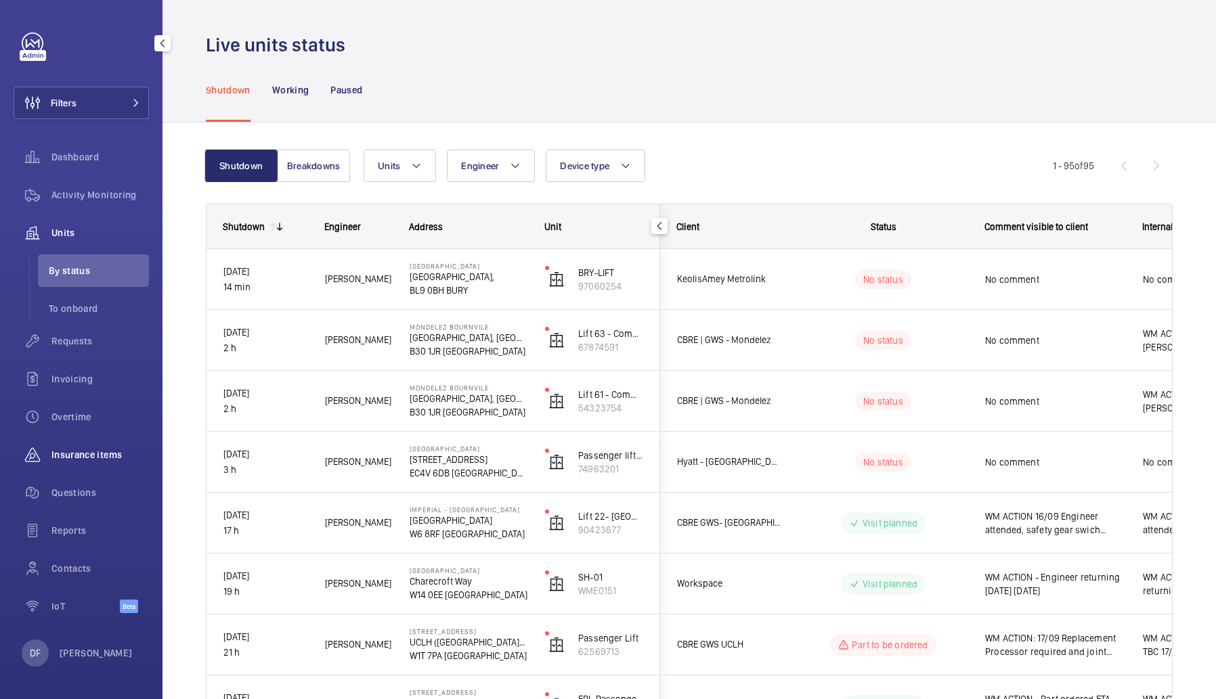
click at [104, 456] on span "Insurance items" at bounding box center [99, 455] width 97 height 14
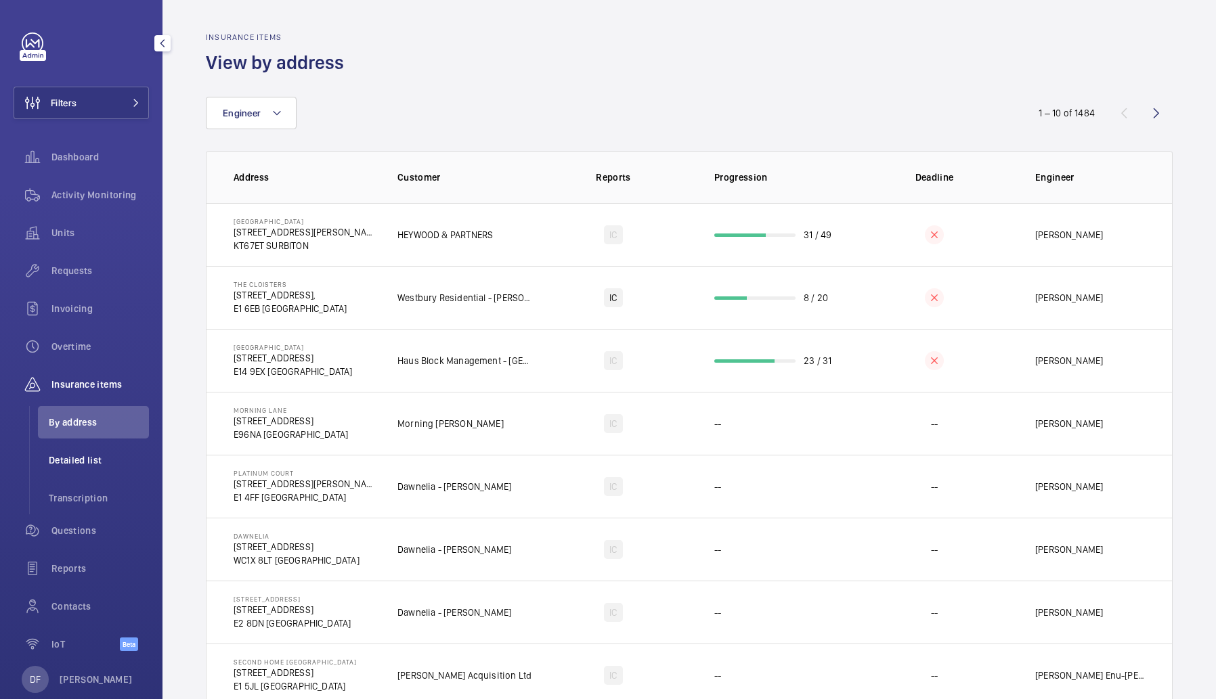
click at [102, 449] on li "Detailed list" at bounding box center [93, 460] width 111 height 32
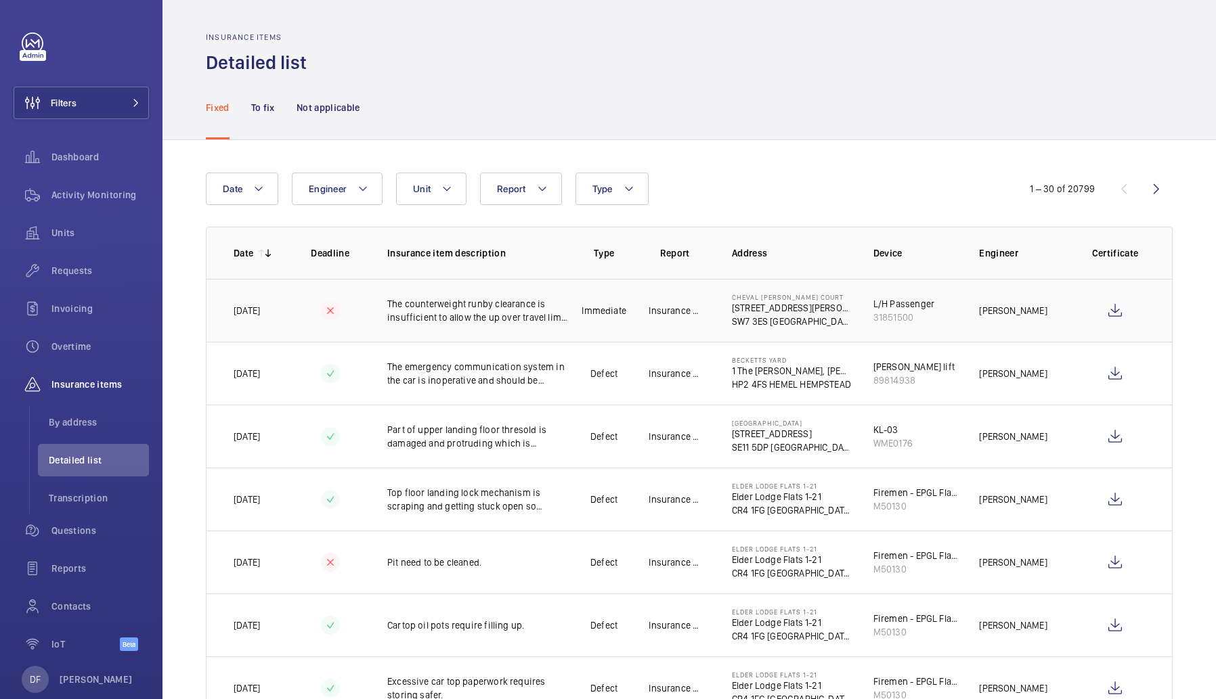
click at [389, 313] on p "The counterweight runby clearance is insufficient to allow the up over travel l…" at bounding box center [477, 310] width 181 height 27
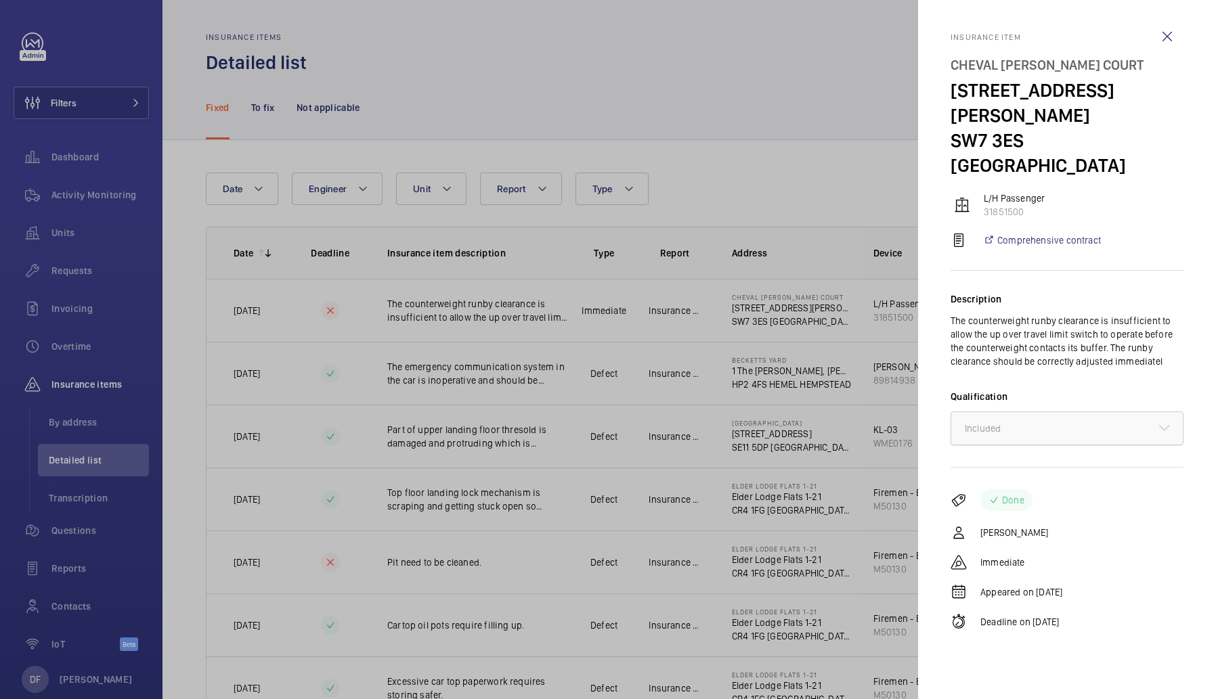
click at [1024, 422] on div "× Included" at bounding box center [999, 429] width 70 height 14
click at [838, 386] on div at bounding box center [608, 349] width 1216 height 699
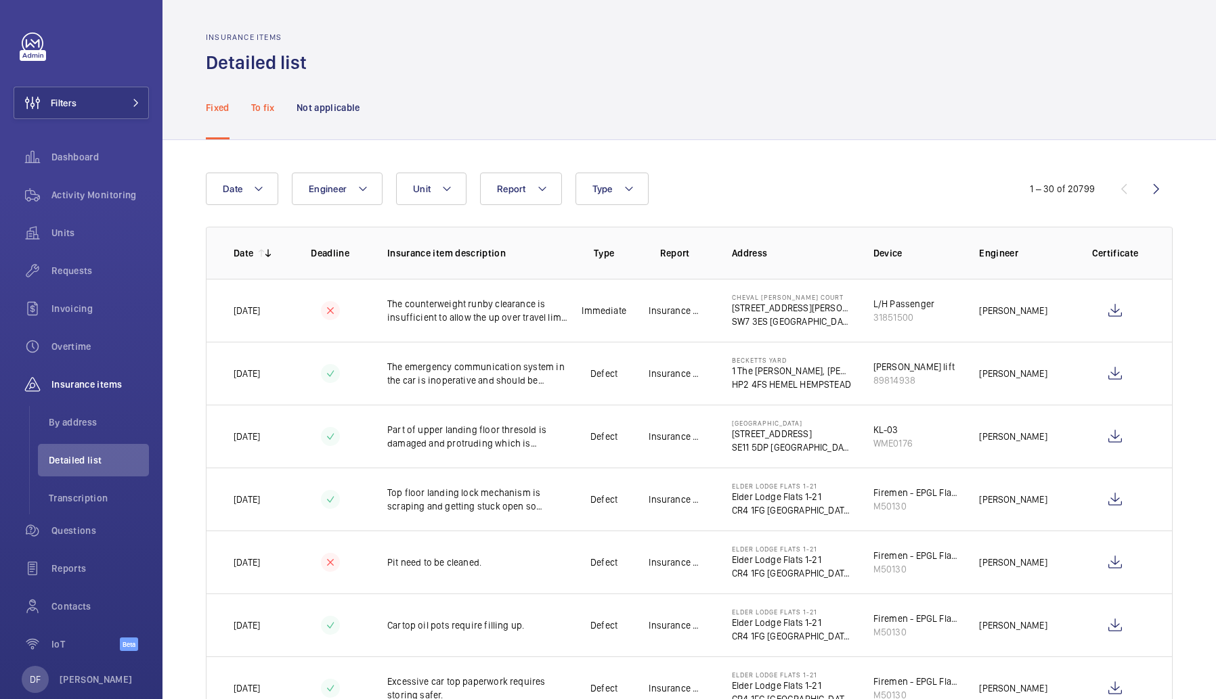
click at [263, 106] on p "To fix" at bounding box center [263, 108] width 24 height 14
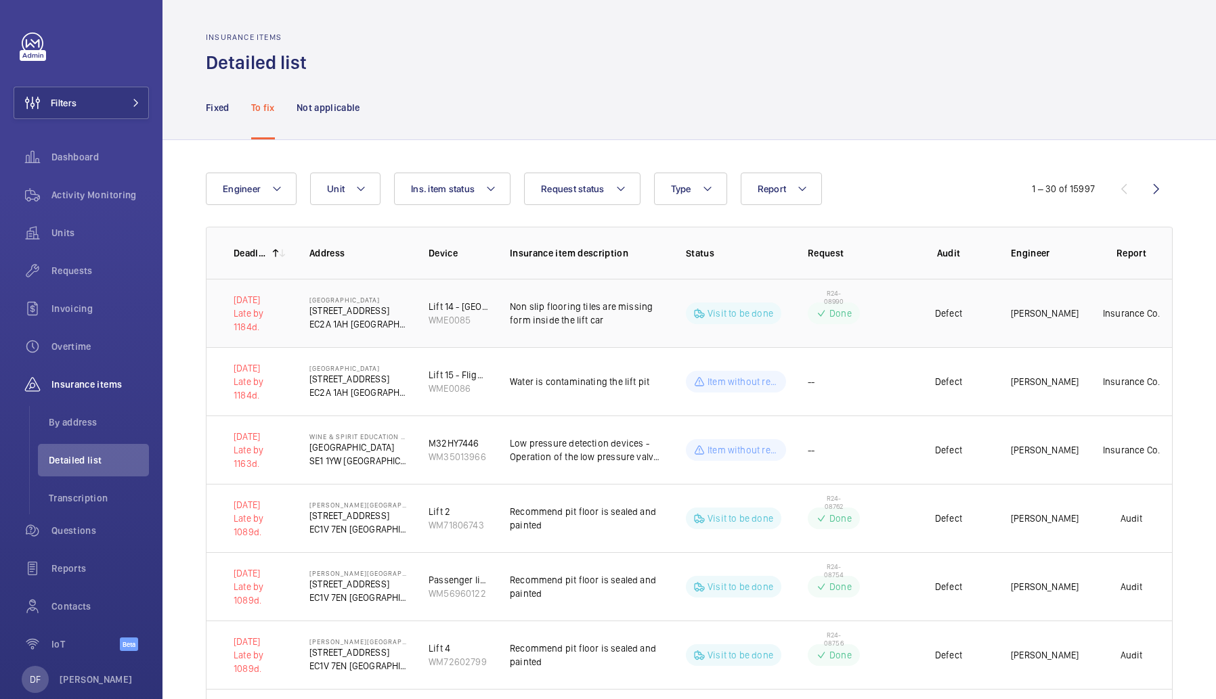
click at [410, 319] on td "Lift 14 - Loading Bay WME0085" at bounding box center [447, 313] width 81 height 68
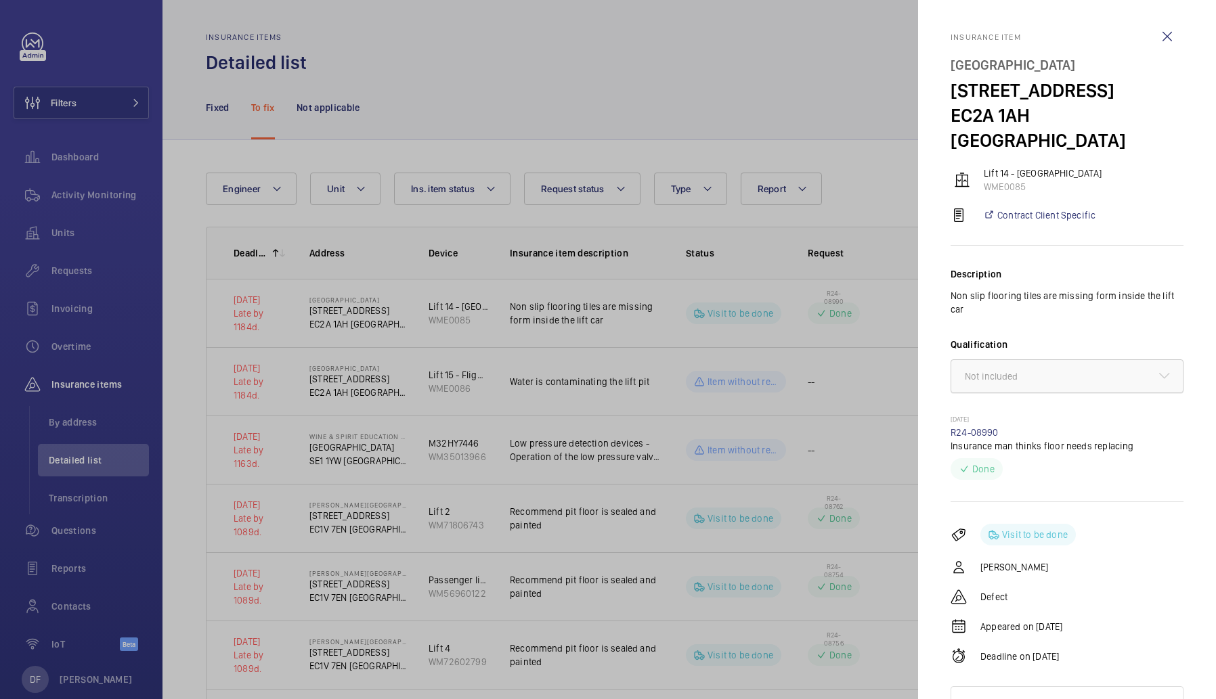
click at [987, 360] on div at bounding box center [1066, 376] width 231 height 32
